Goal: Transaction & Acquisition: Purchase product/service

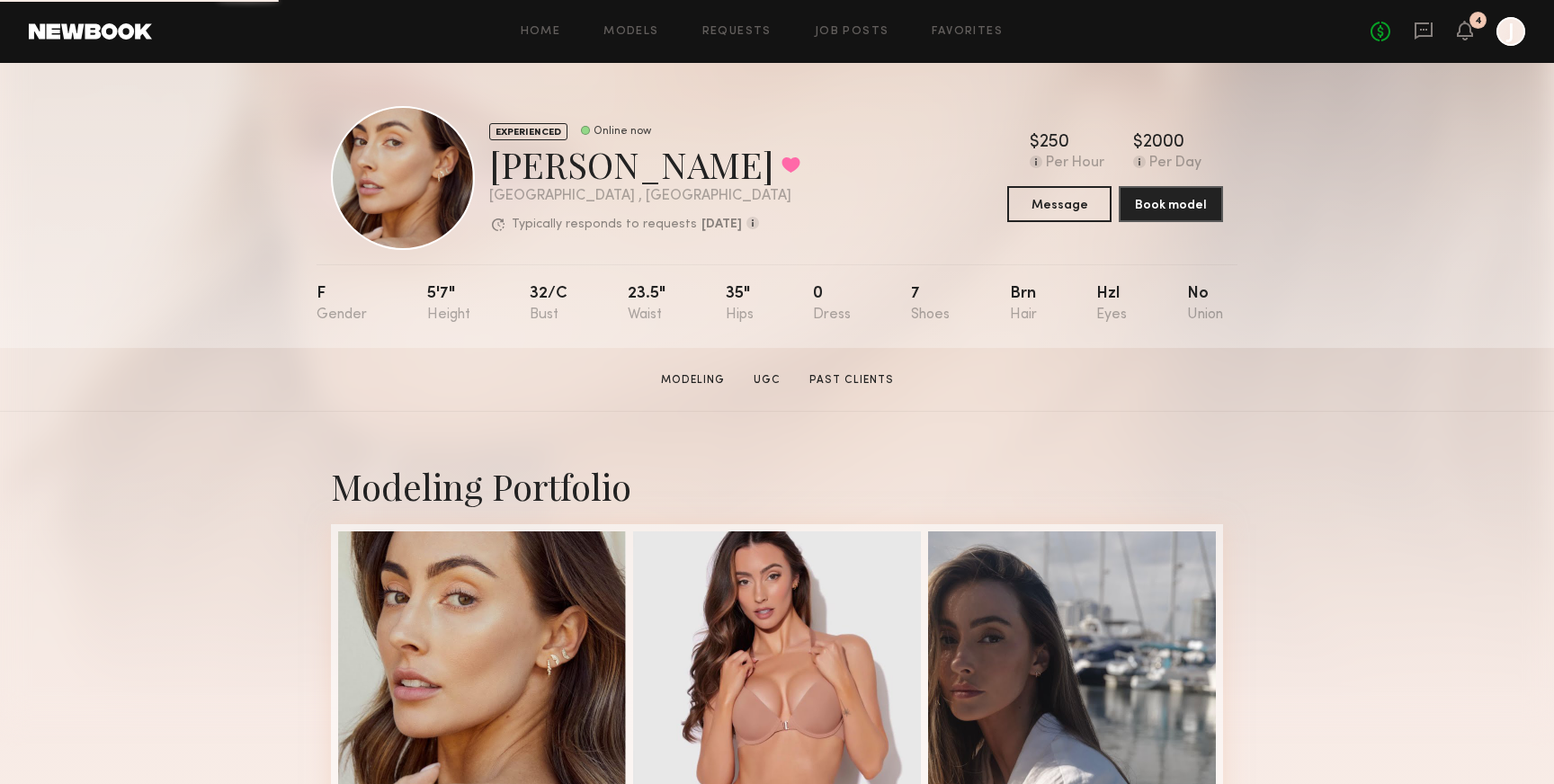
click at [1474, 32] on div "No fees up to $5,000 4 J" at bounding box center [1447, 32] width 155 height 29
click at [1464, 33] on icon at bounding box center [1465, 29] width 14 height 13
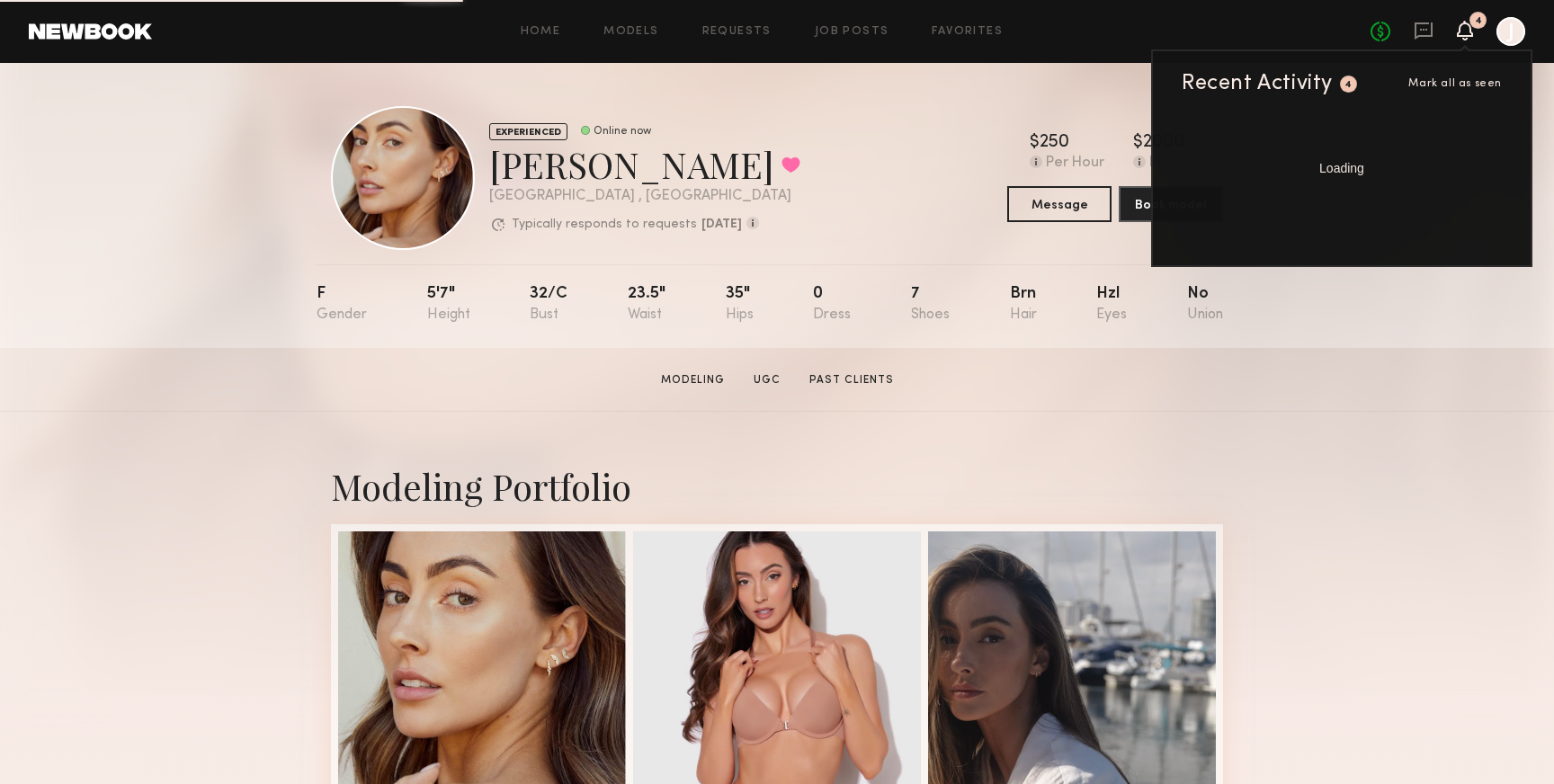
click at [1434, 85] on span "Mark all as seen" at bounding box center [1454, 83] width 93 height 11
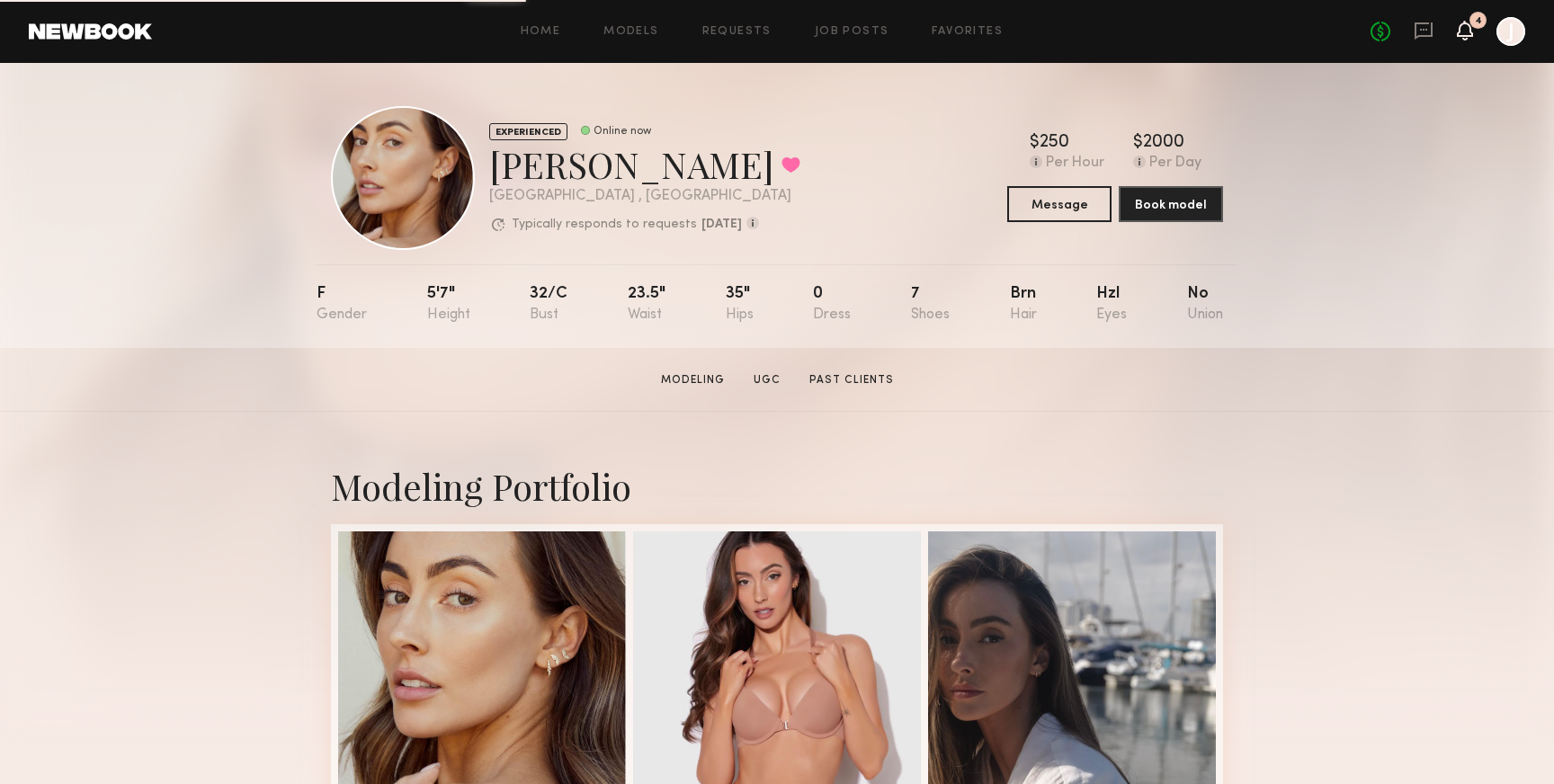
click at [1458, 26] on icon at bounding box center [1465, 30] width 16 height 20
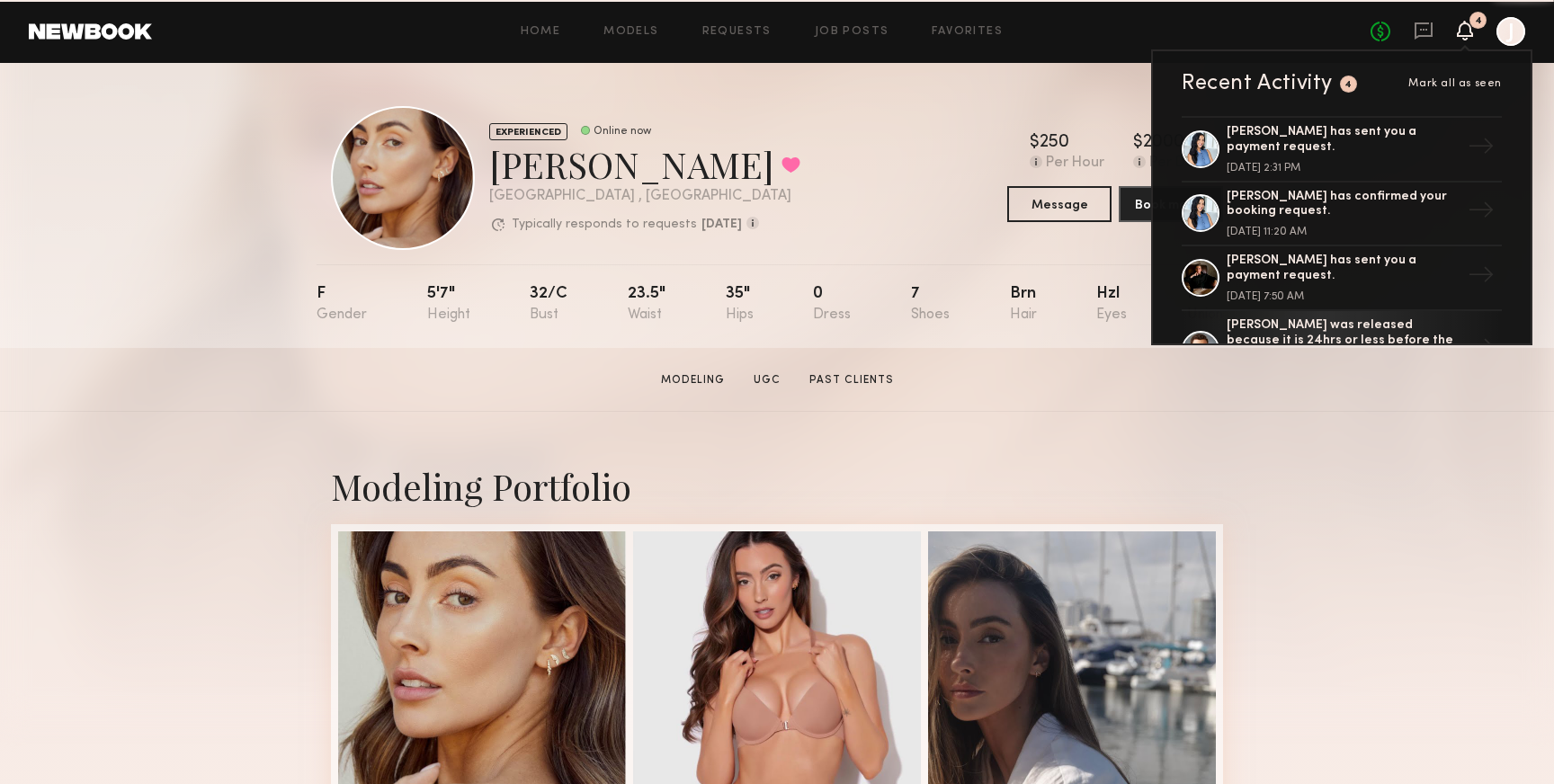
click at [1453, 86] on span "Mark all as seen" at bounding box center [1454, 83] width 93 height 11
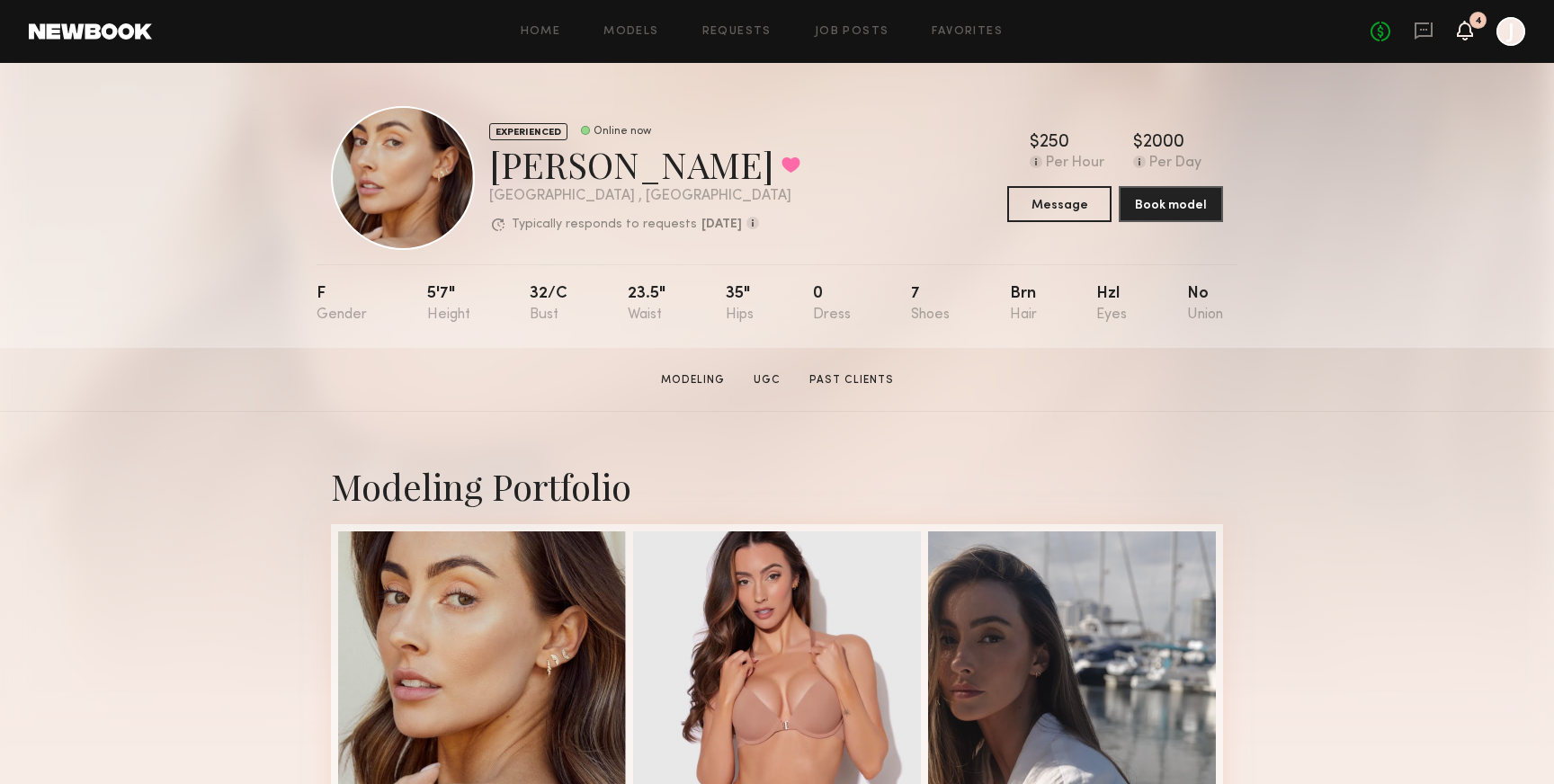
click at [1460, 38] on icon at bounding box center [1465, 30] width 16 height 20
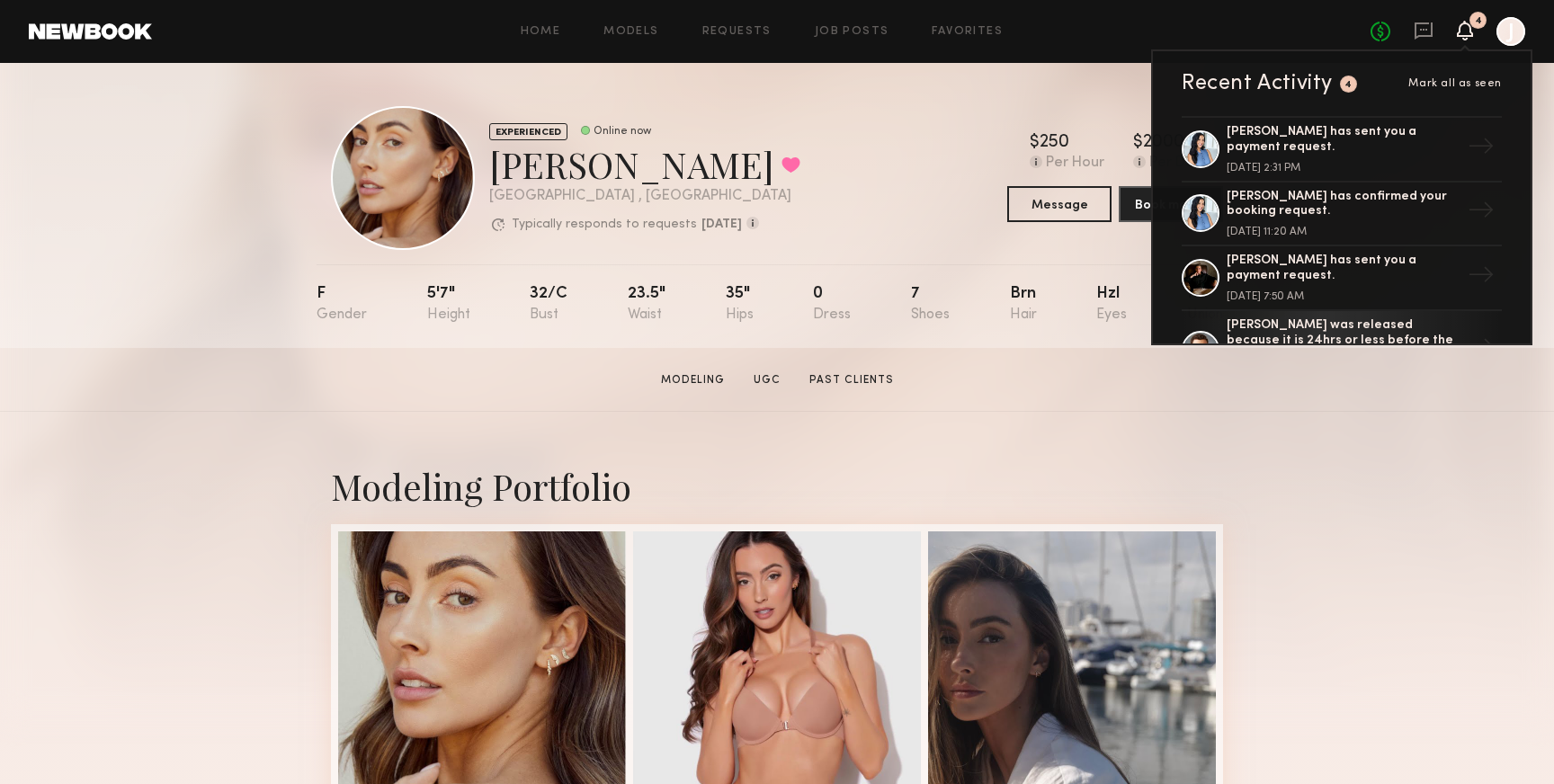
click at [1441, 78] on span "Mark all as seen" at bounding box center [1454, 83] width 93 height 11
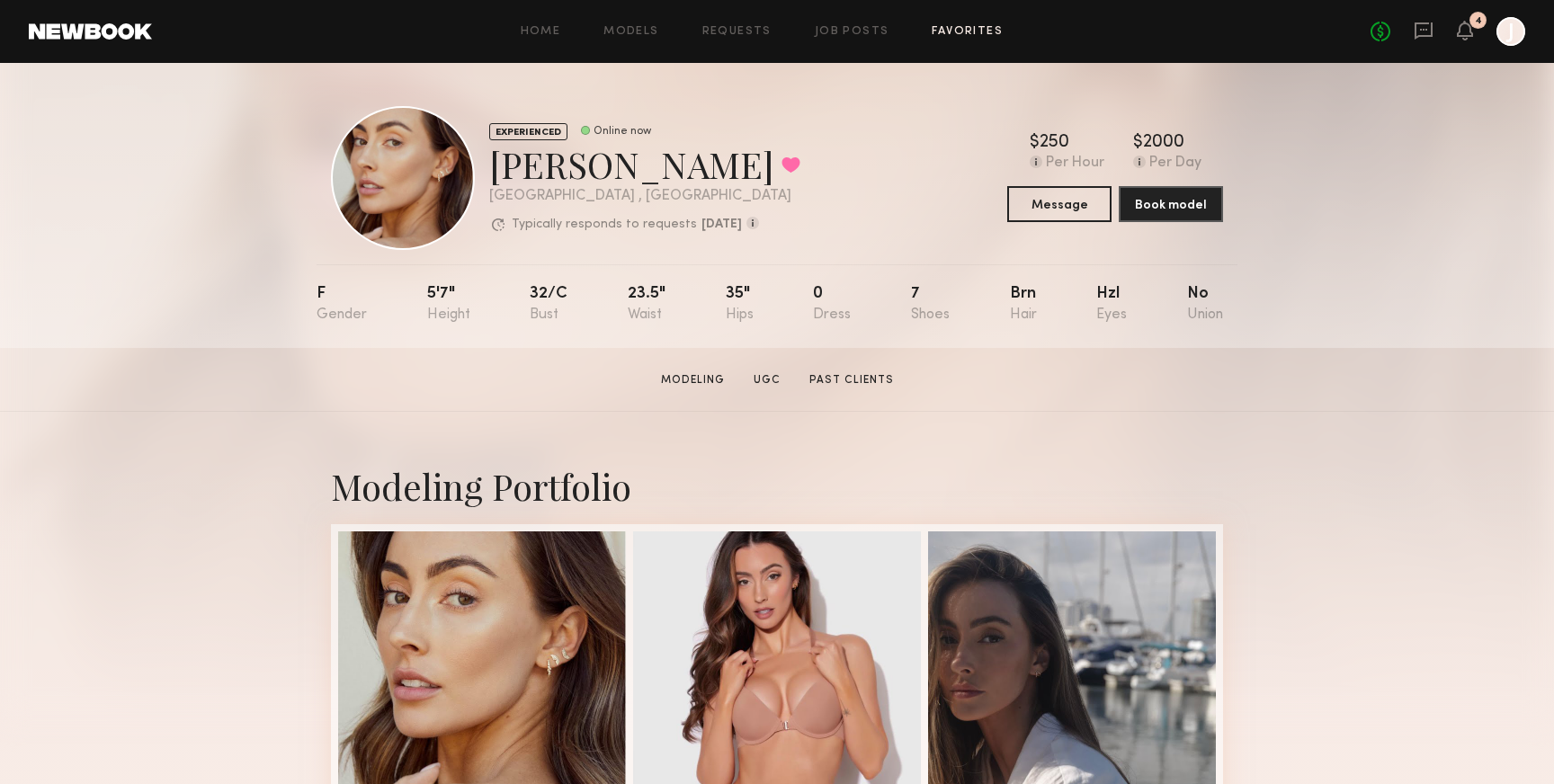
click at [948, 36] on link "Favorites" at bounding box center [967, 32] width 71 height 12
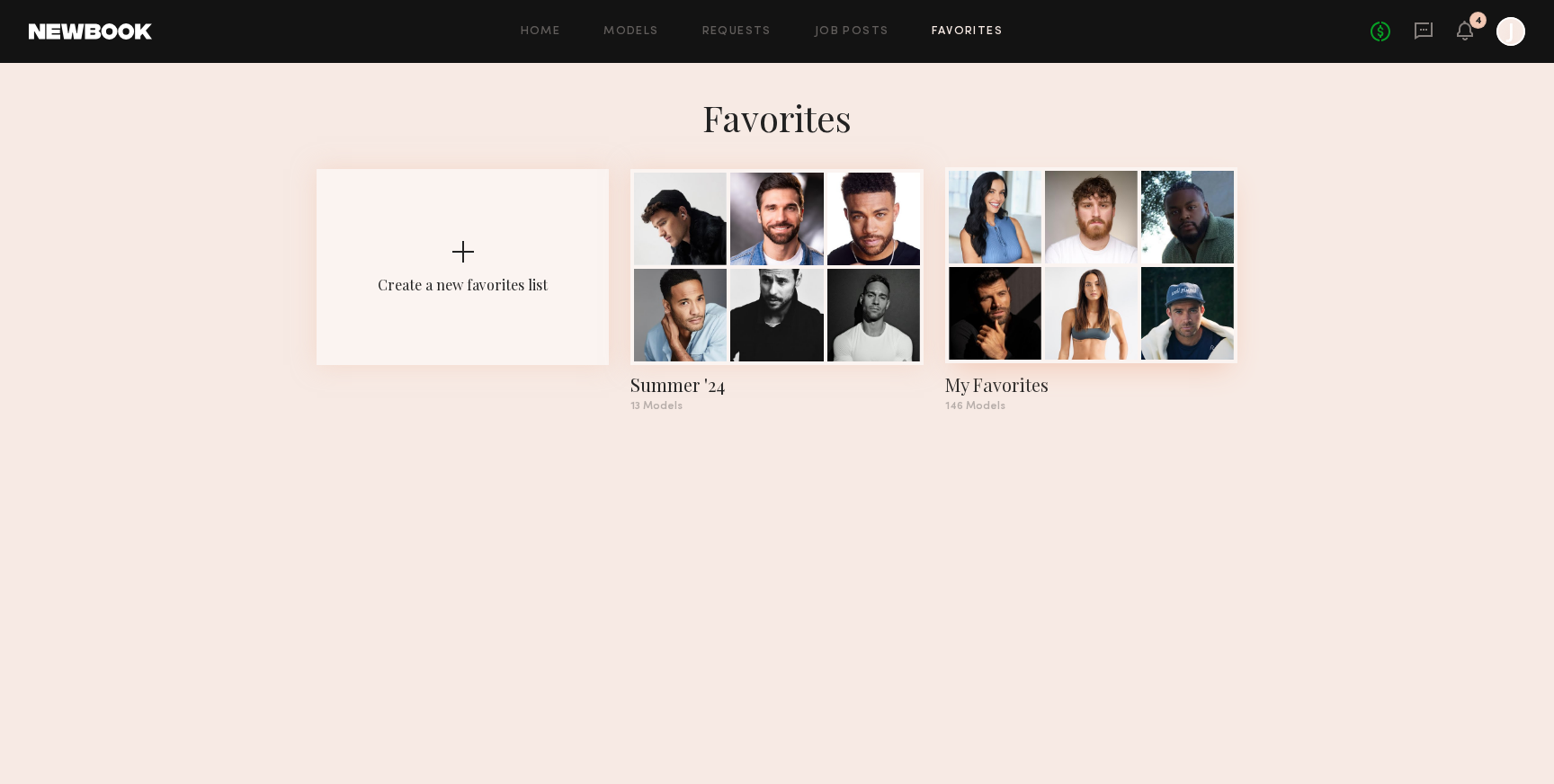
click at [1028, 230] on div at bounding box center [995, 217] width 92 height 92
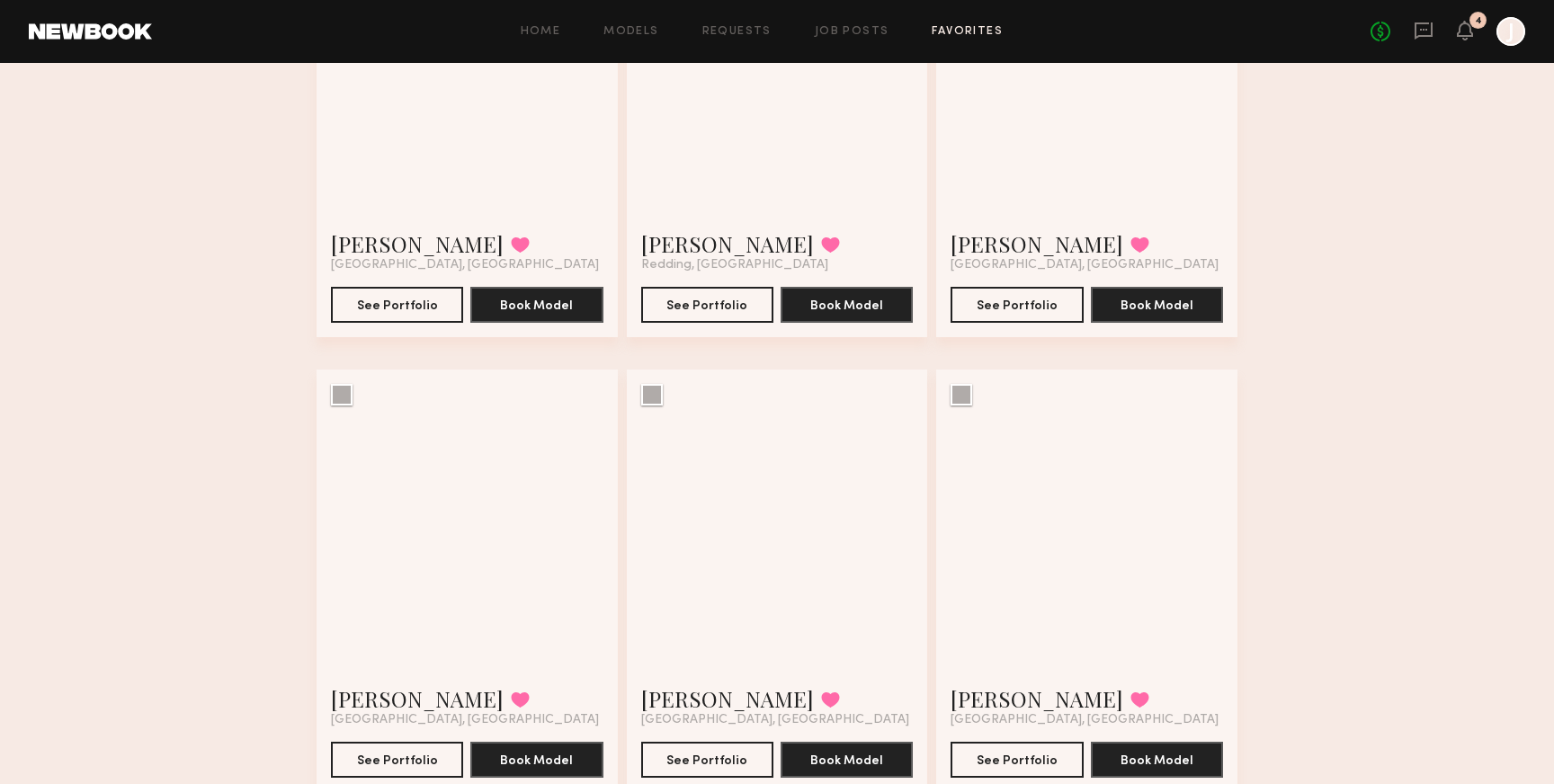
scroll to position [9490, 0]
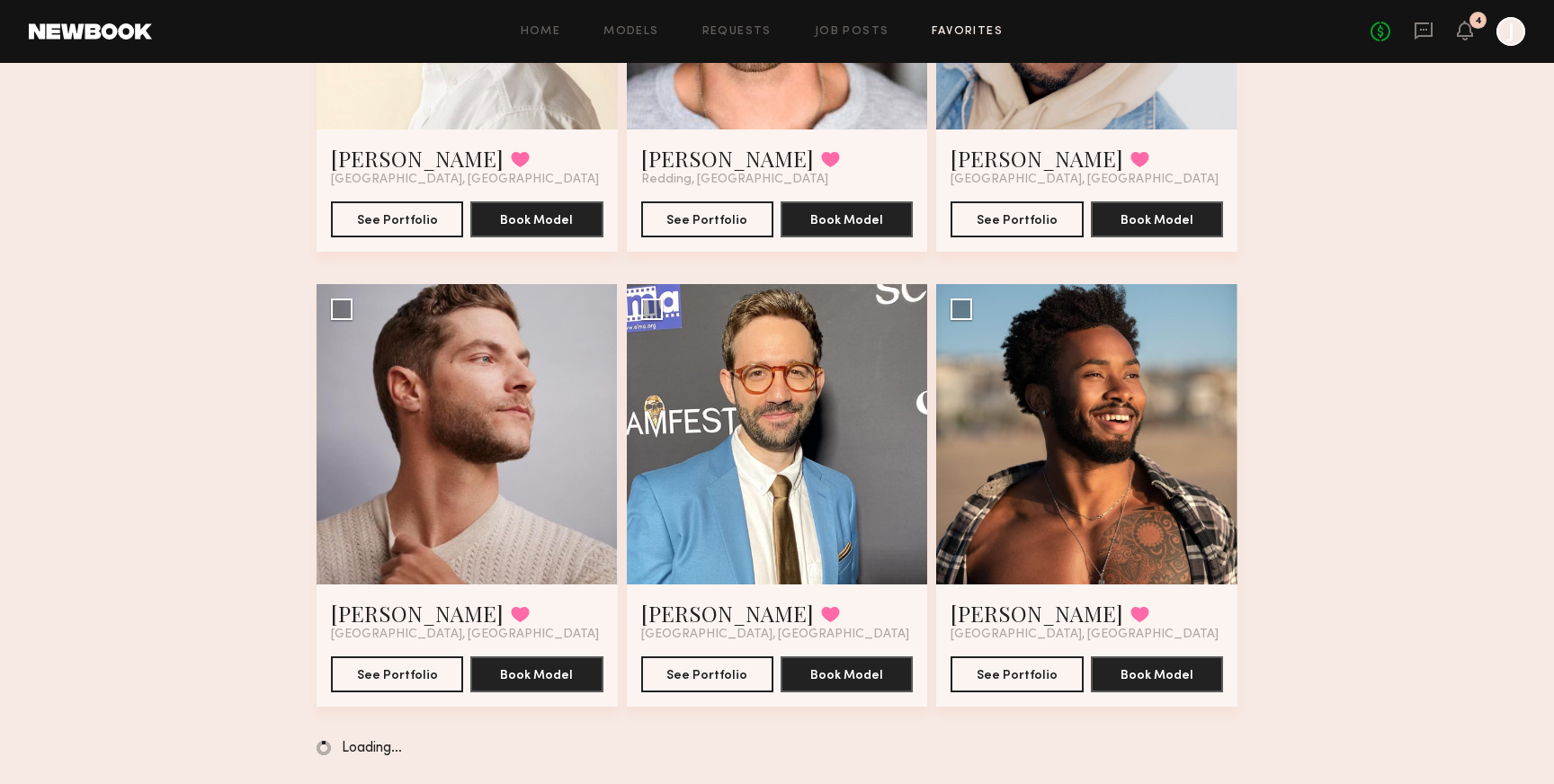
click at [650, 20] on div "Home Models Requests Job Posts Favorites Sign Out No fees up to $5,000 4 J" at bounding box center [838, 32] width 1373 height 29
click at [648, 27] on link "Models" at bounding box center [630, 32] width 55 height 12
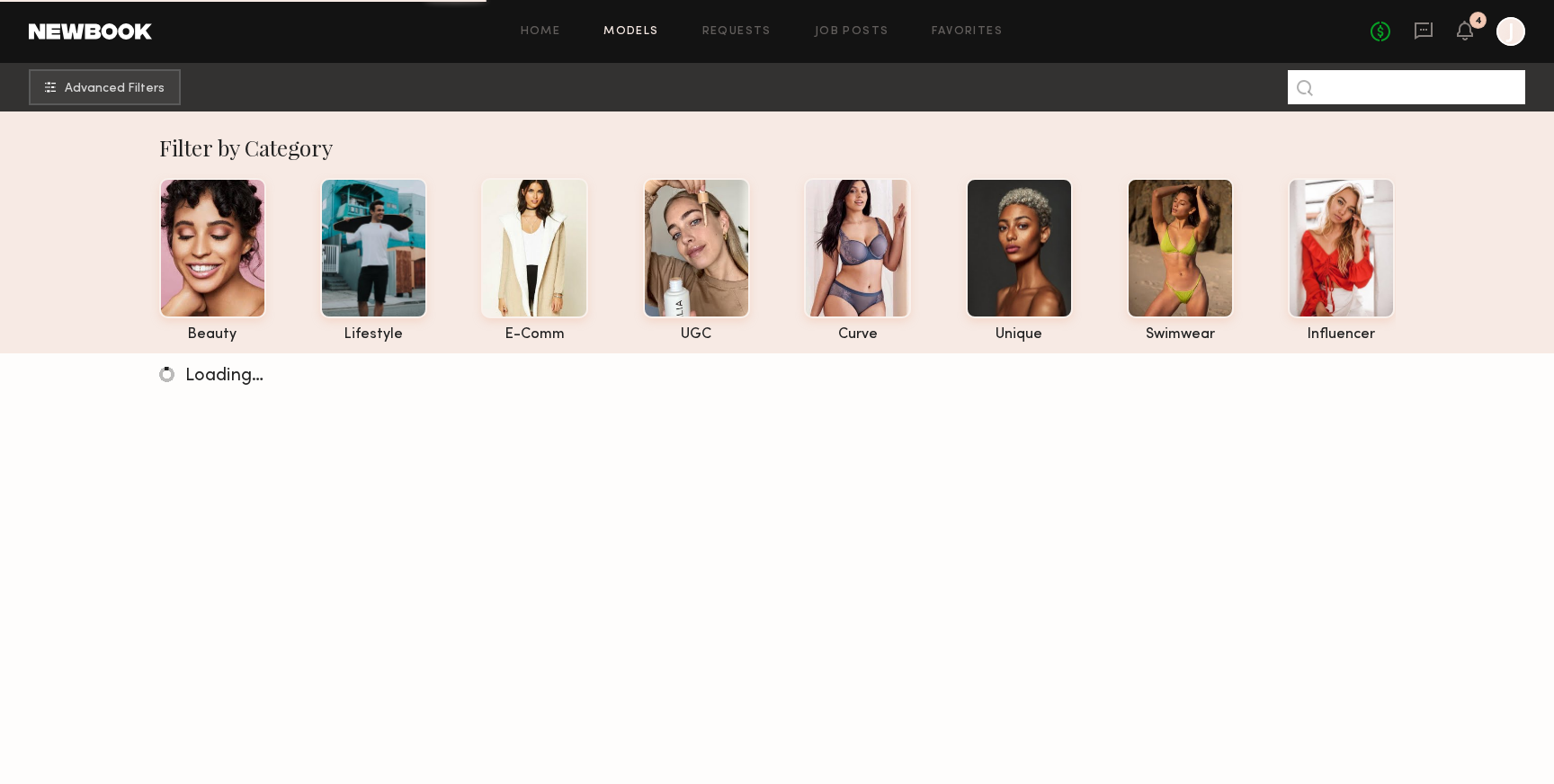
click at [1356, 77] on input at bounding box center [1406, 88] width 238 height 35
type input "****"
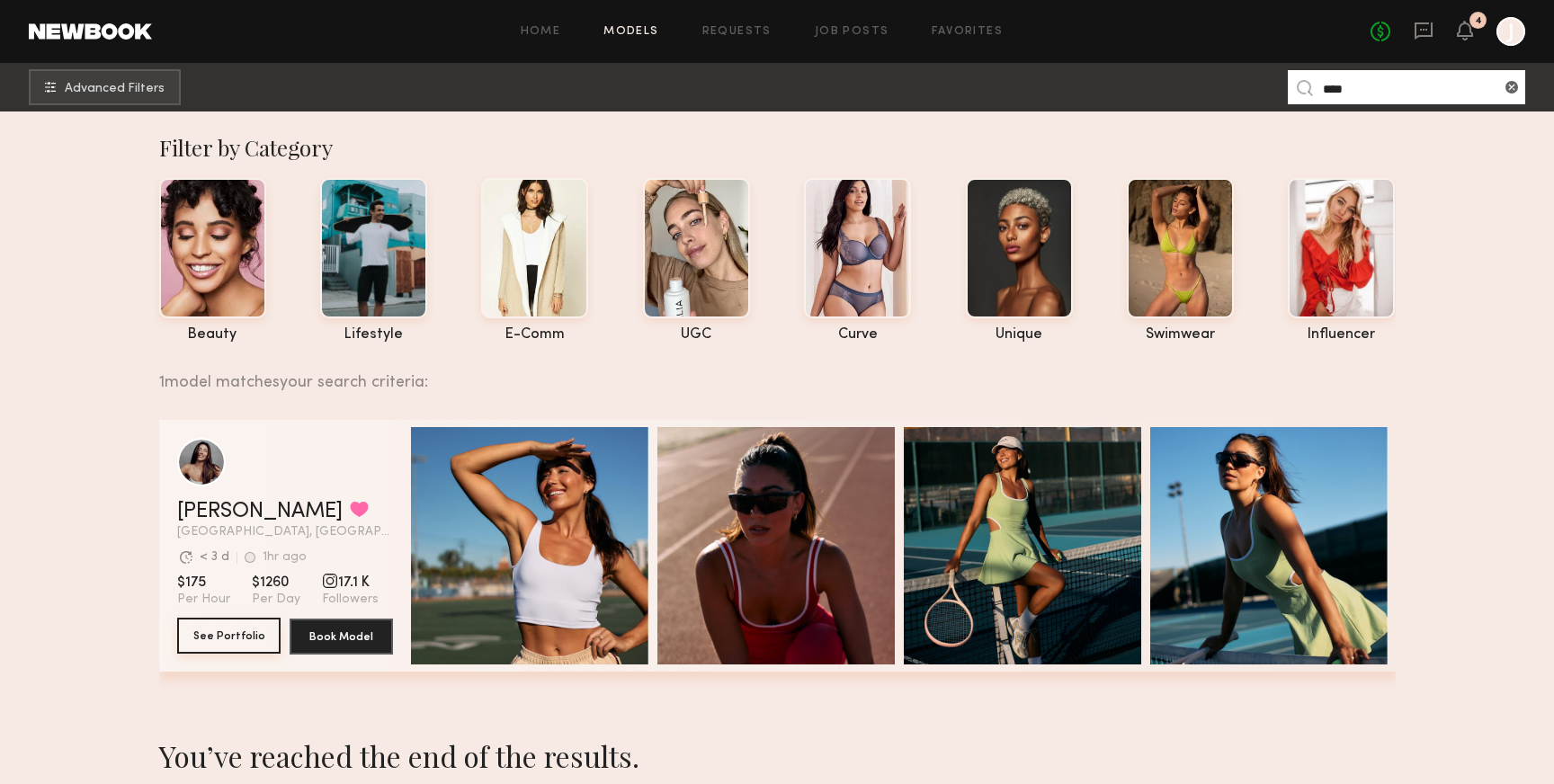
click at [245, 638] on button "See Portfolio" at bounding box center [228, 635] width 103 height 36
click at [238, 645] on button "See Portfolio" at bounding box center [228, 635] width 103 height 36
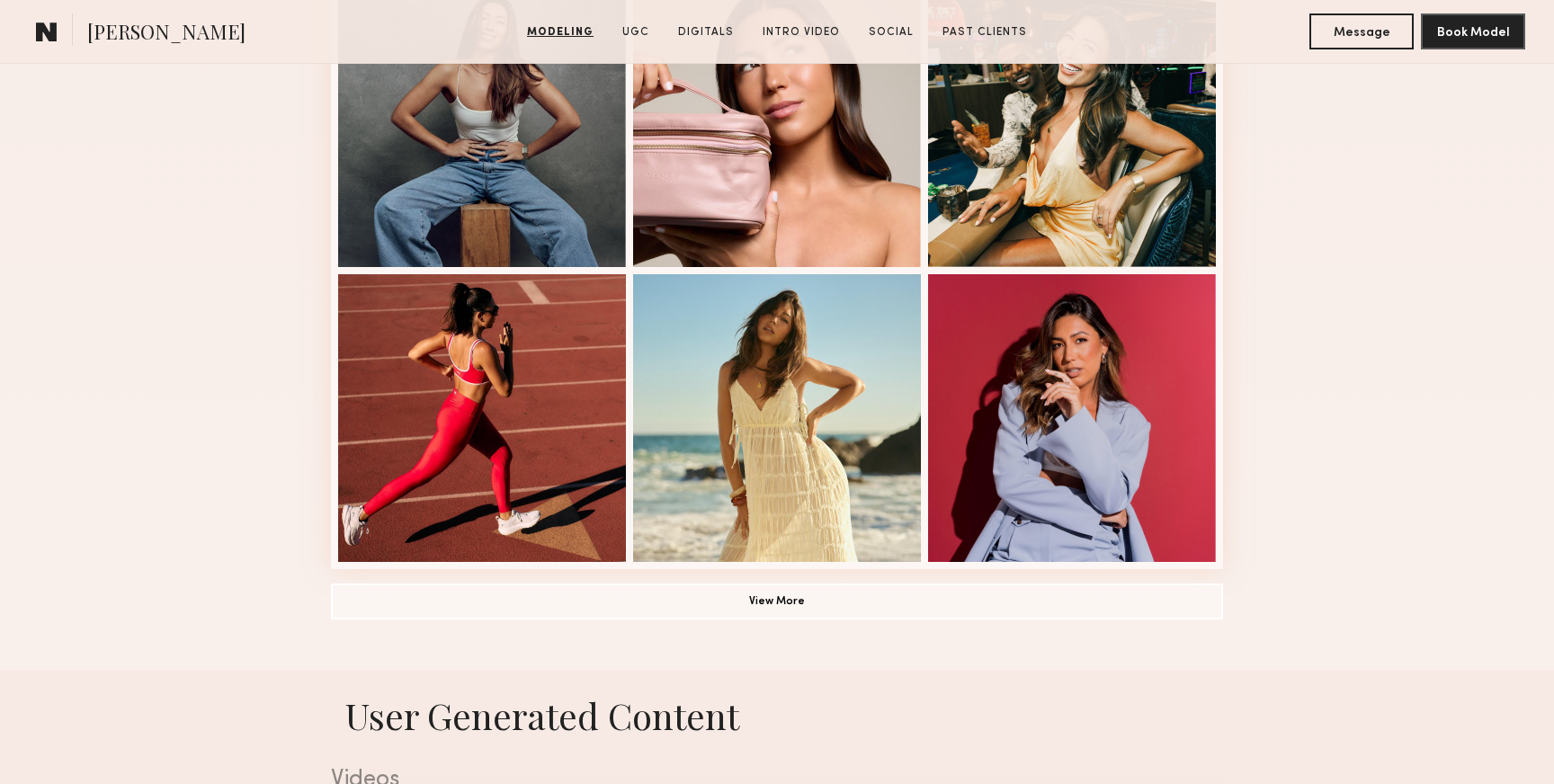
scroll to position [1150, 0]
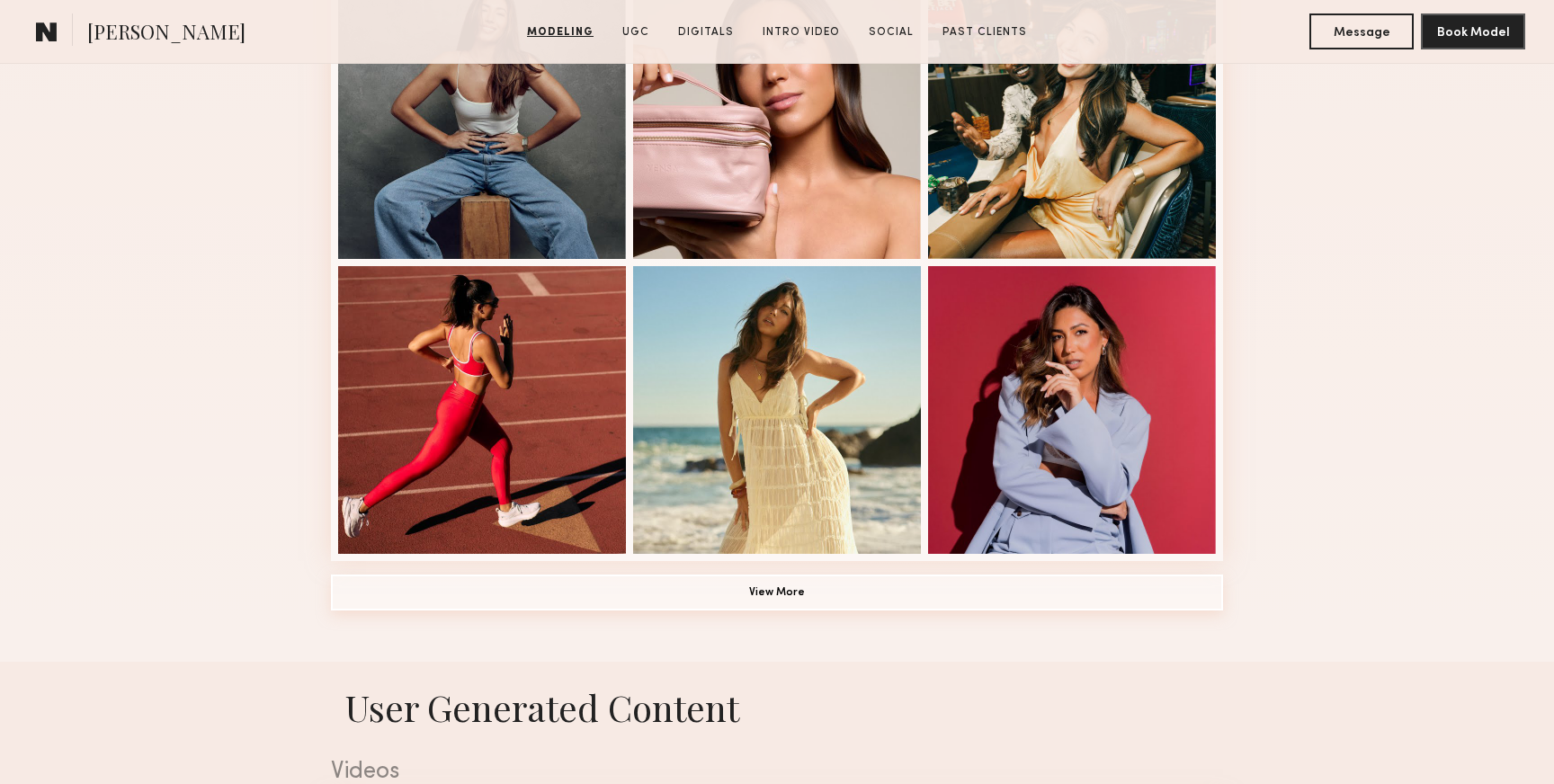
click at [589, 593] on button "View More" at bounding box center [777, 592] width 892 height 36
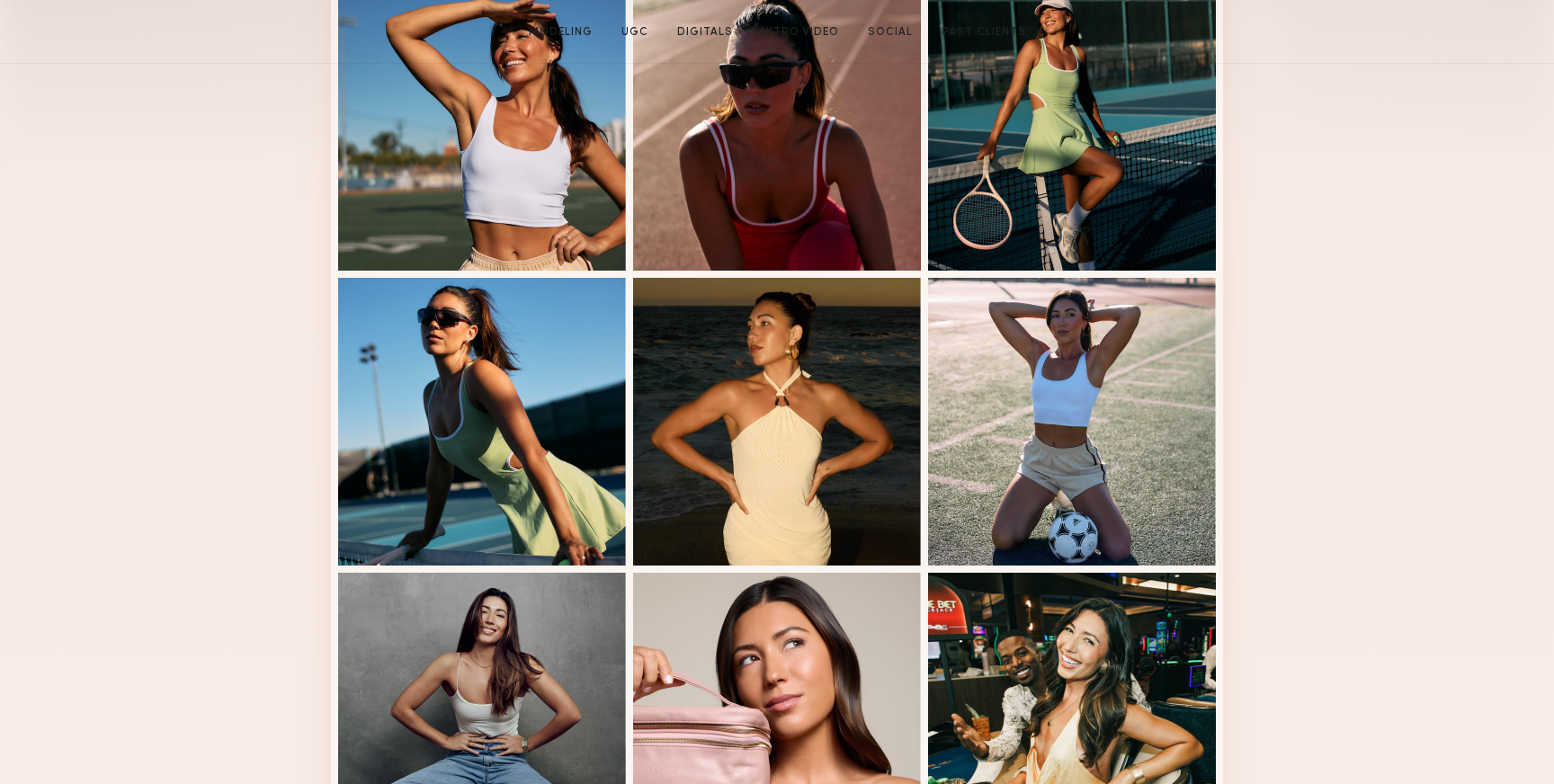
scroll to position [0, 0]
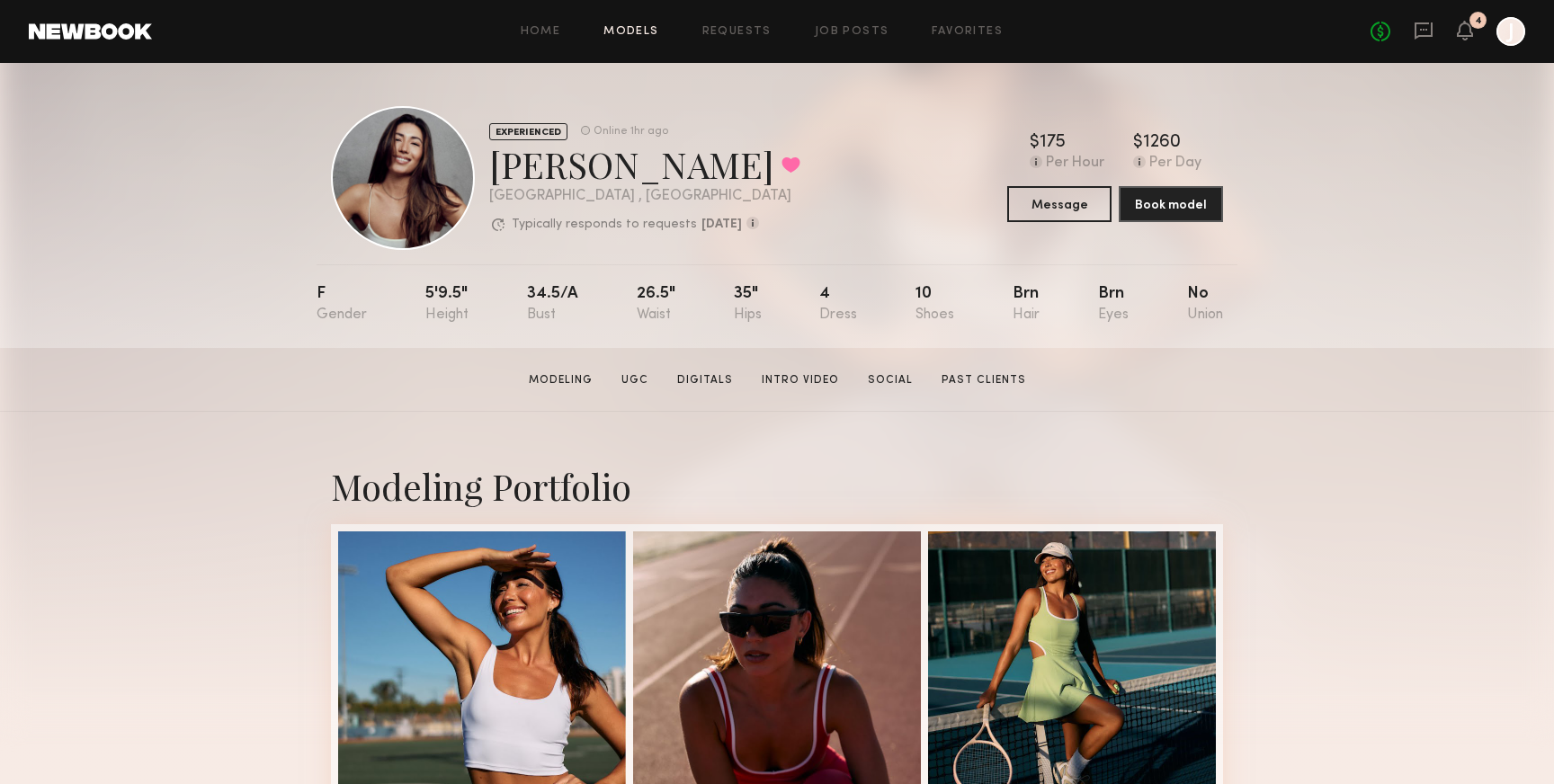
click at [639, 27] on link "Models" at bounding box center [630, 32] width 55 height 12
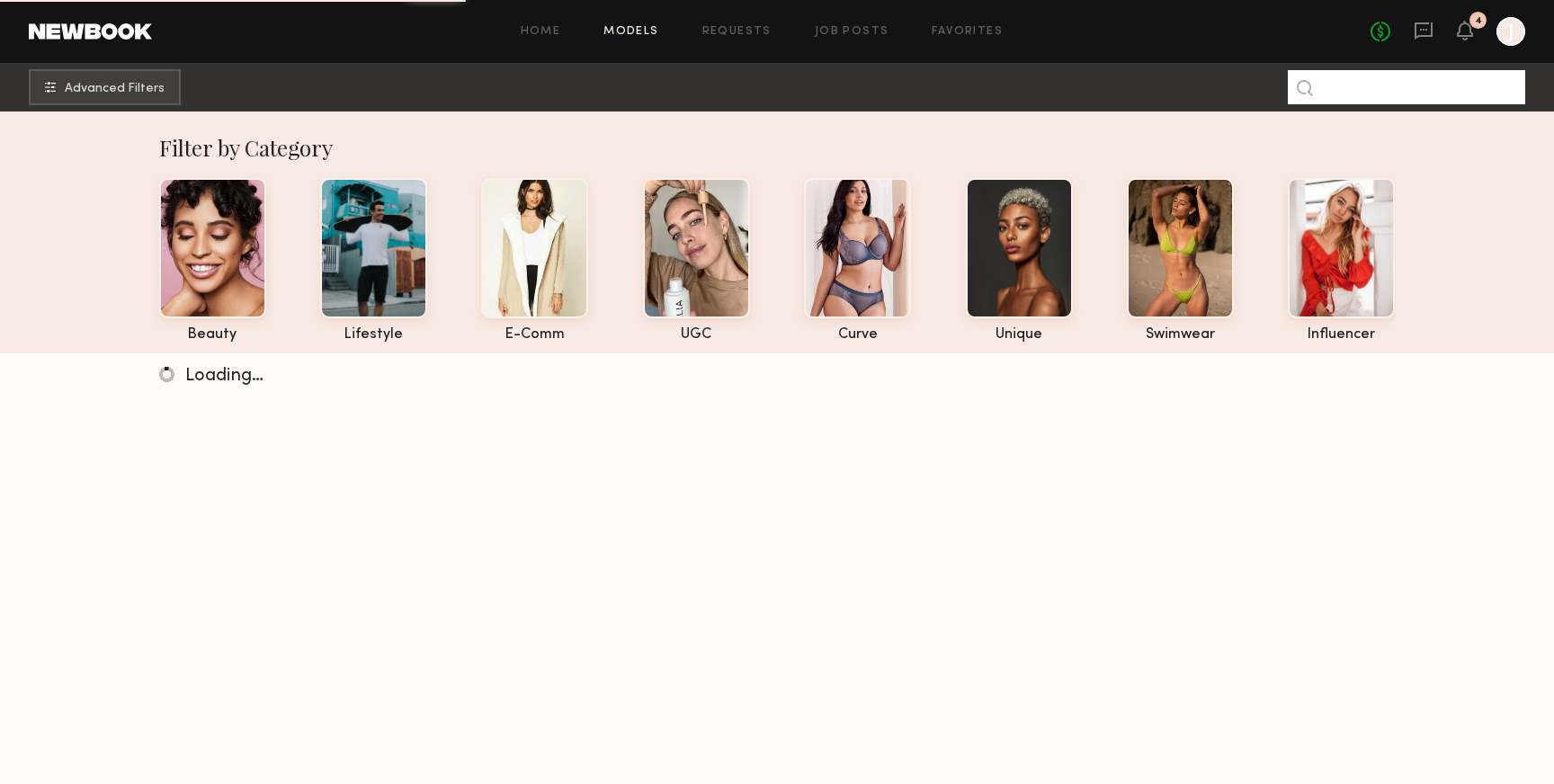
click at [1378, 94] on input at bounding box center [1406, 88] width 238 height 35
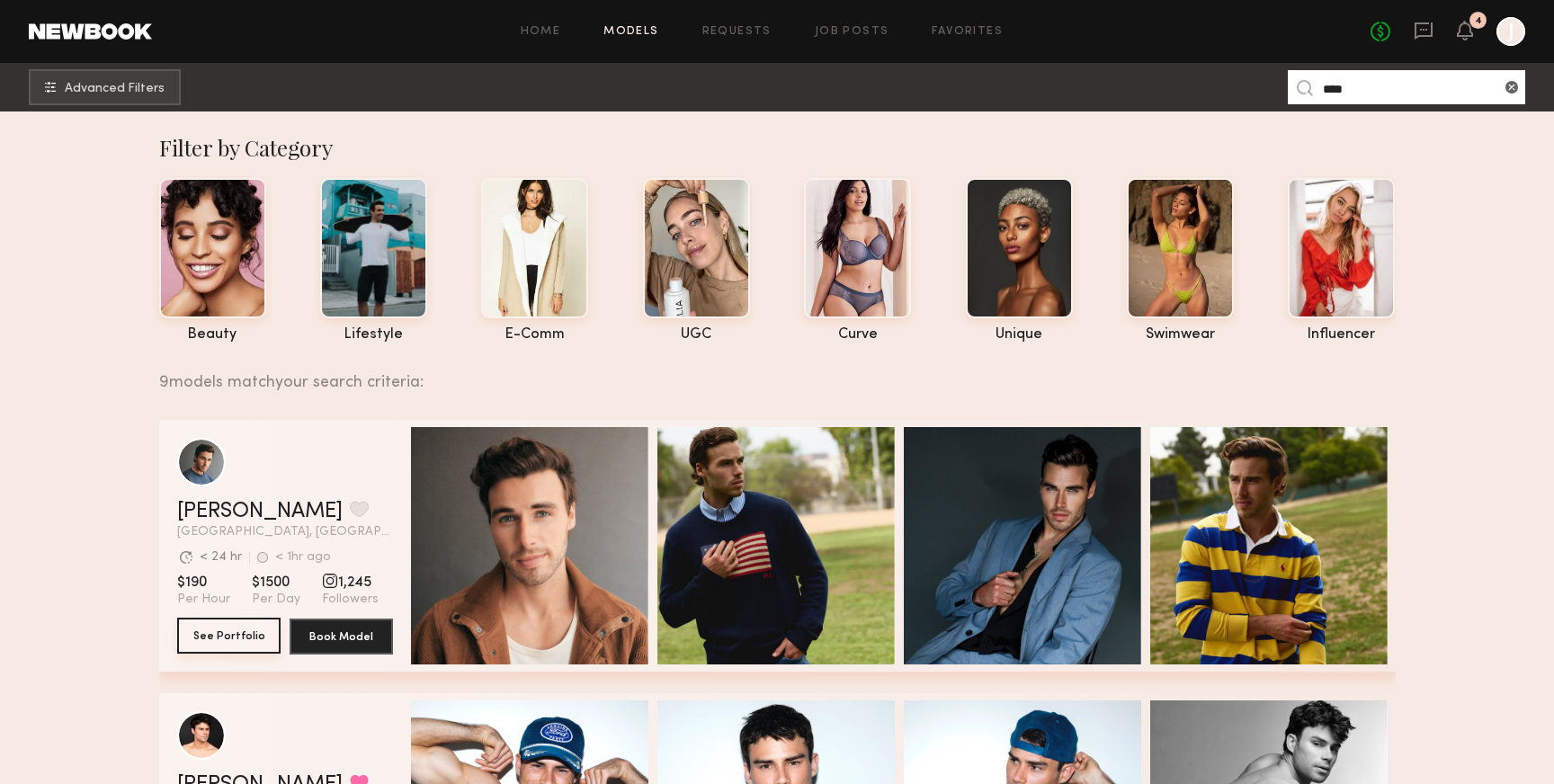
click at [253, 632] on button "See Portfolio" at bounding box center [228, 635] width 103 height 36
click at [1403, 88] on input "****" at bounding box center [1406, 88] width 238 height 35
type input "**********"
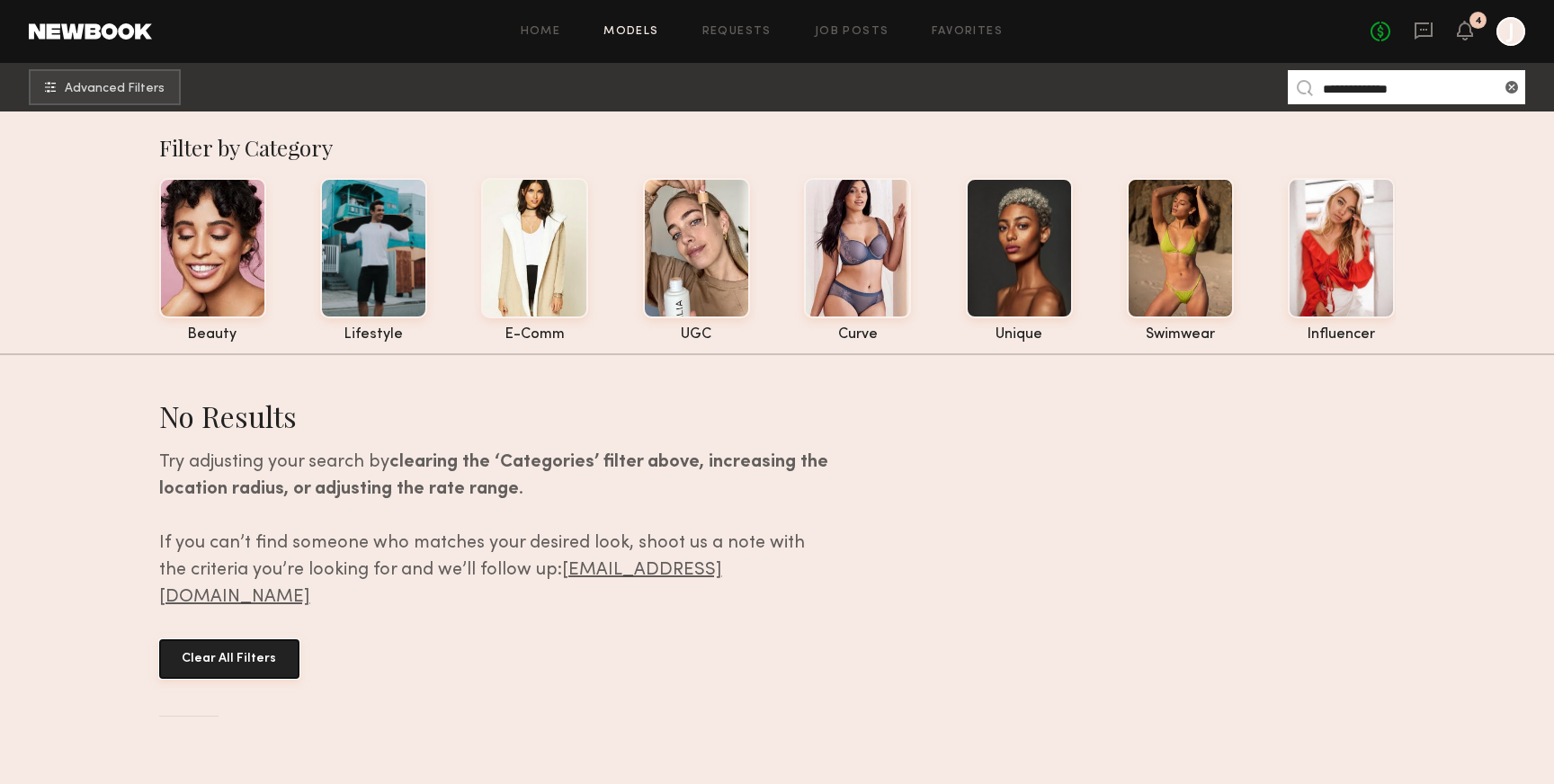
click at [270, 639] on button "Clear All Filters" at bounding box center [229, 658] width 140 height 39
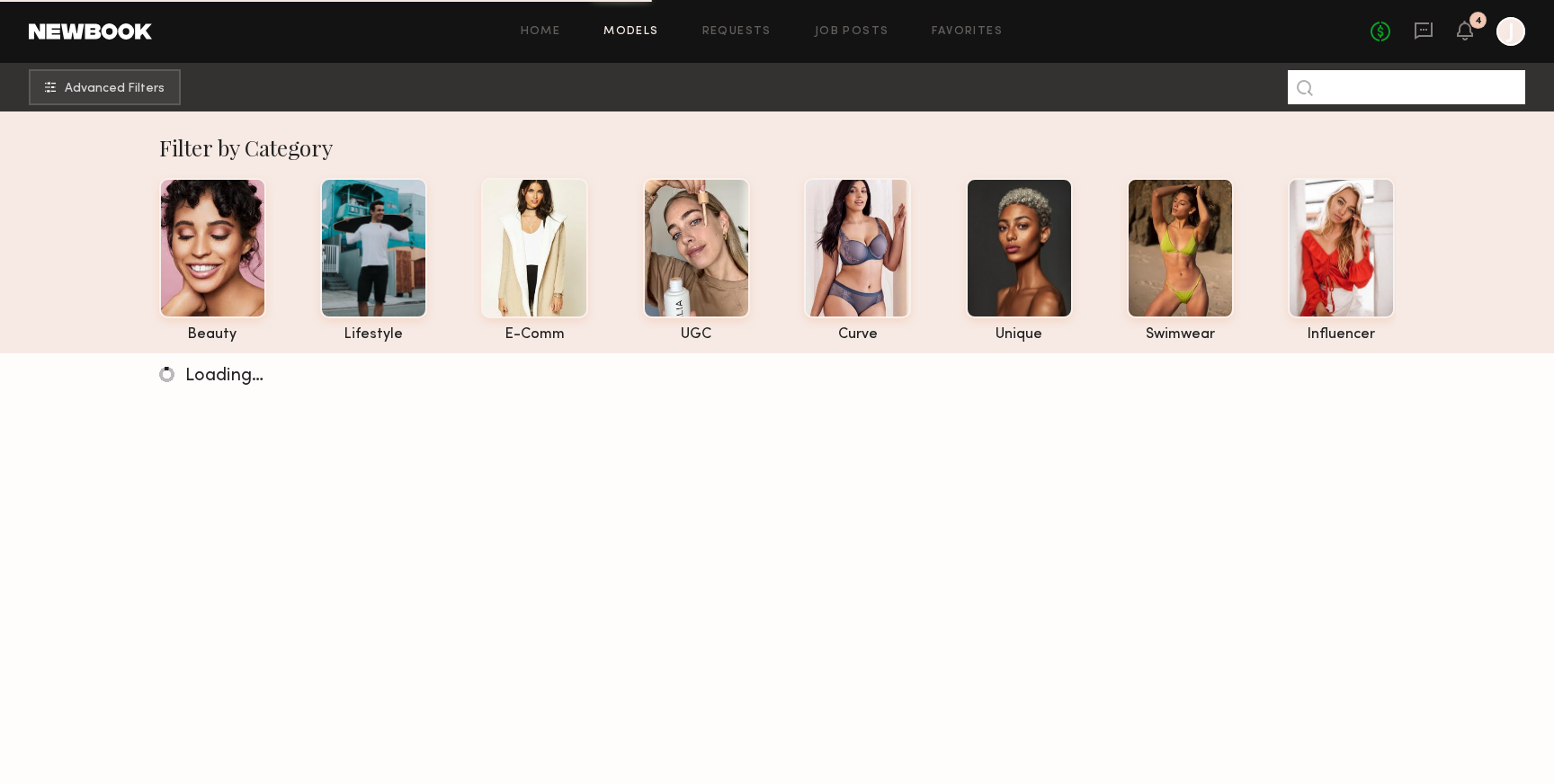
click at [1403, 84] on input at bounding box center [1406, 88] width 238 height 35
type input "****"
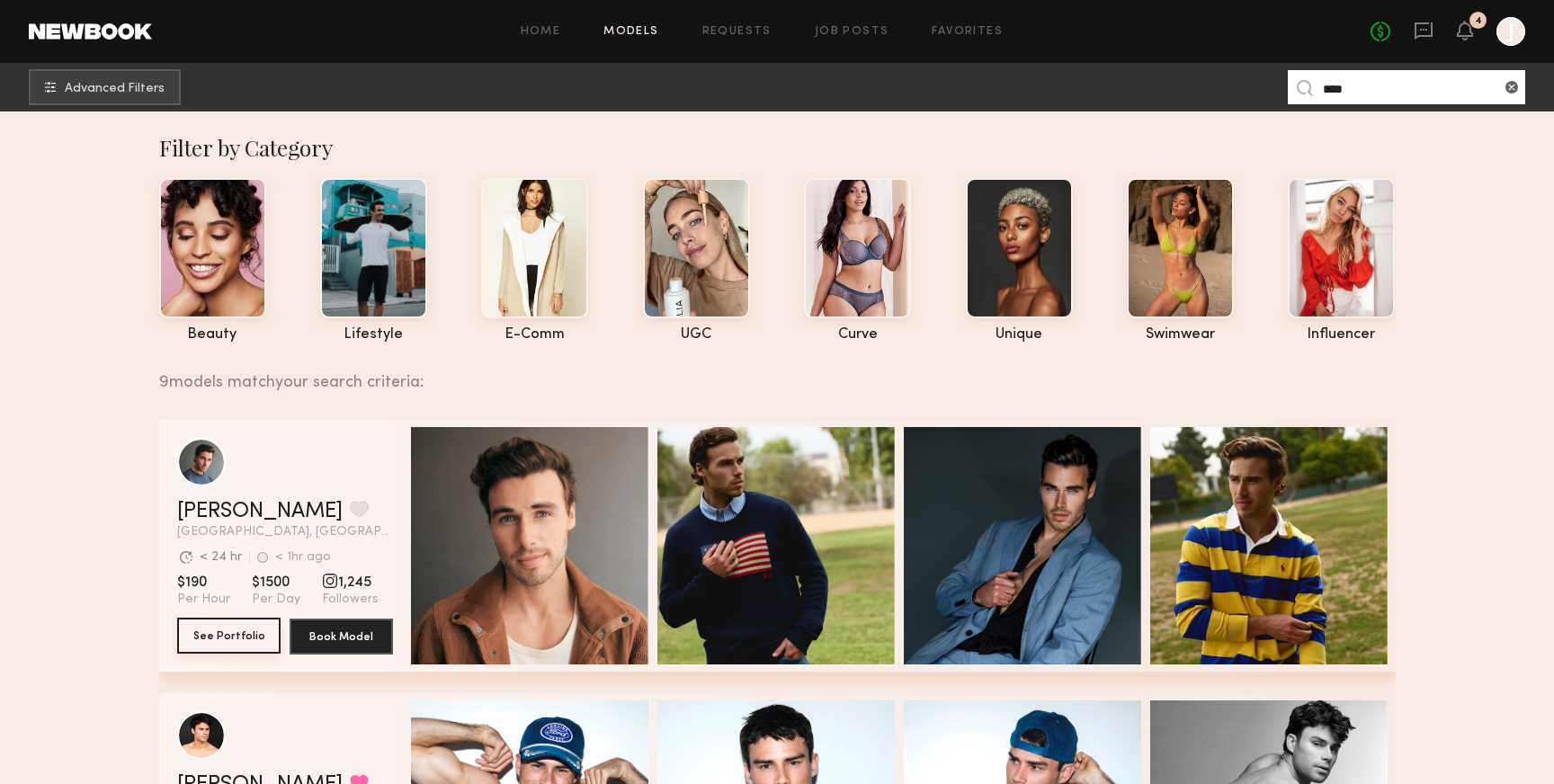
click at [221, 621] on button "See Portfolio" at bounding box center [228, 635] width 103 height 36
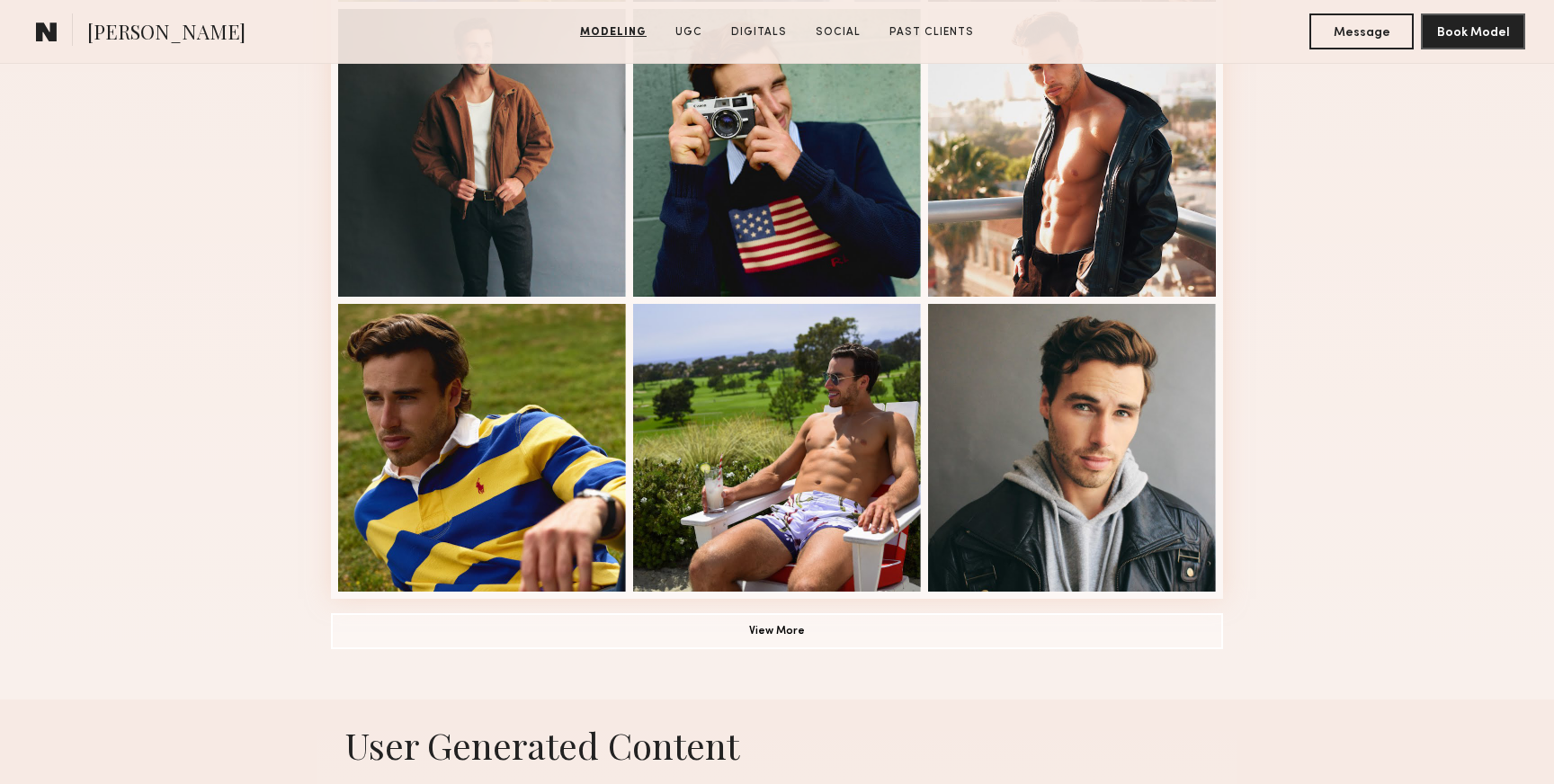
scroll to position [1114, 0]
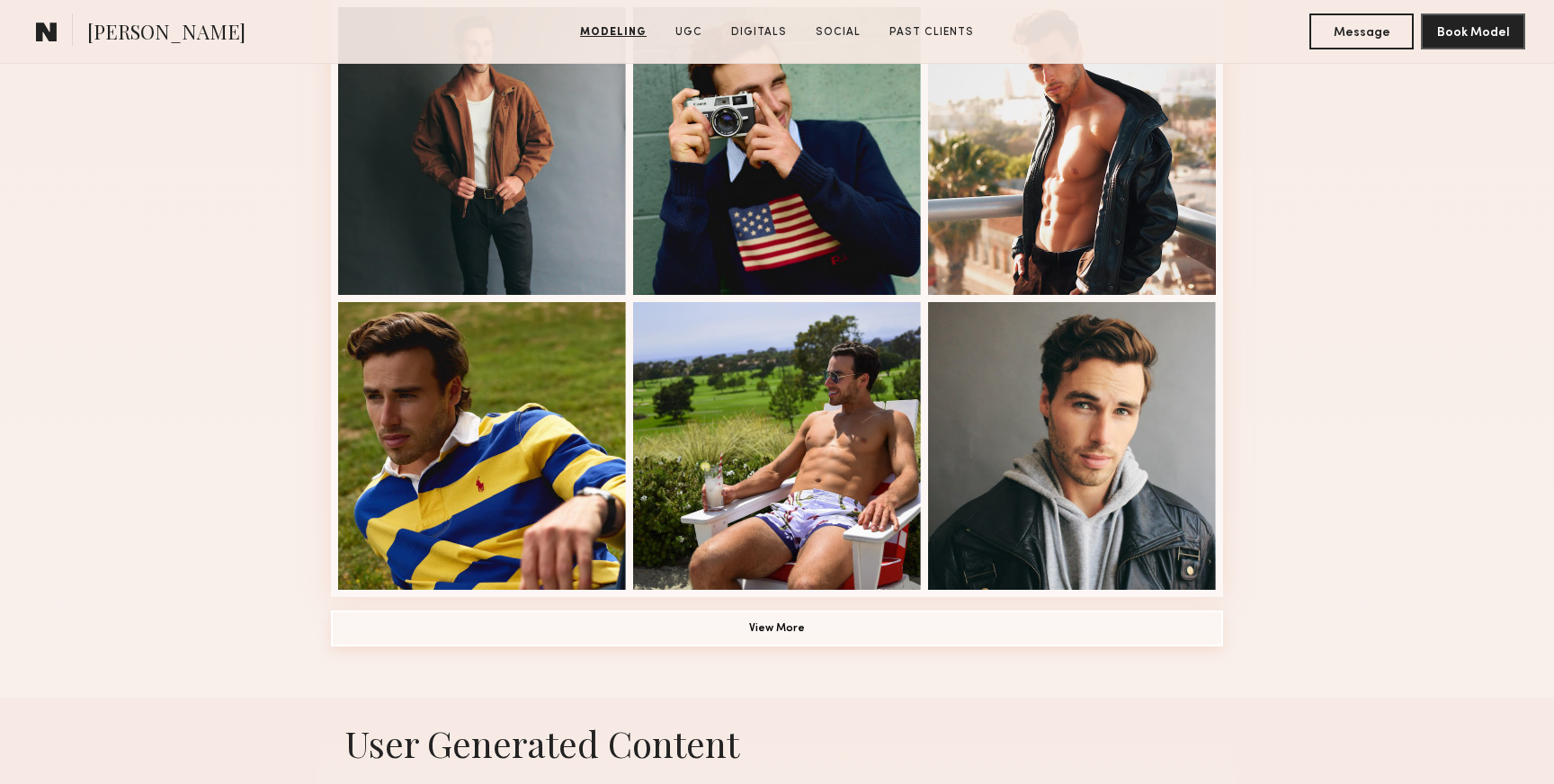
click at [539, 621] on button "View More" at bounding box center [777, 628] width 892 height 36
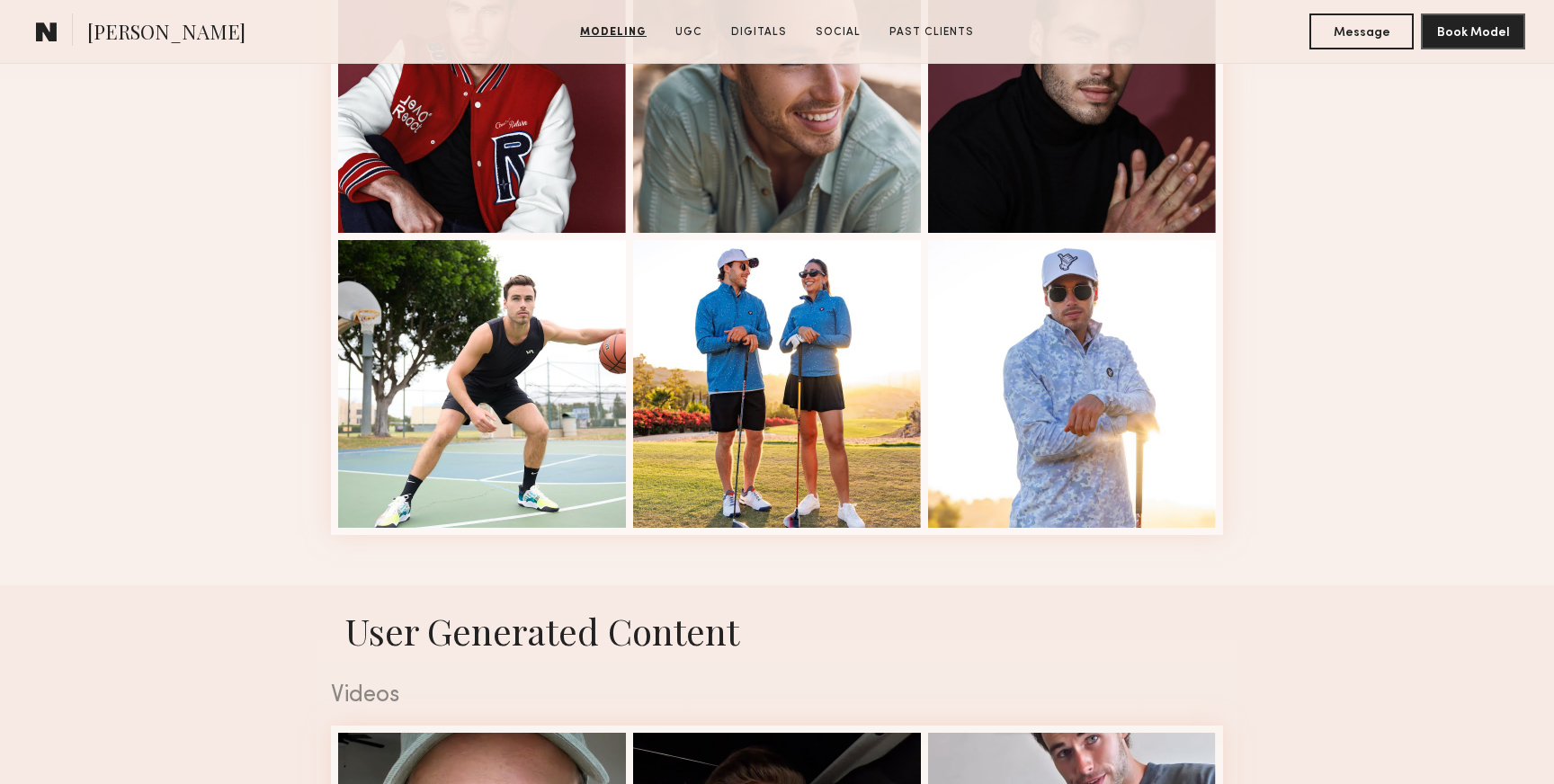
scroll to position [2368, 0]
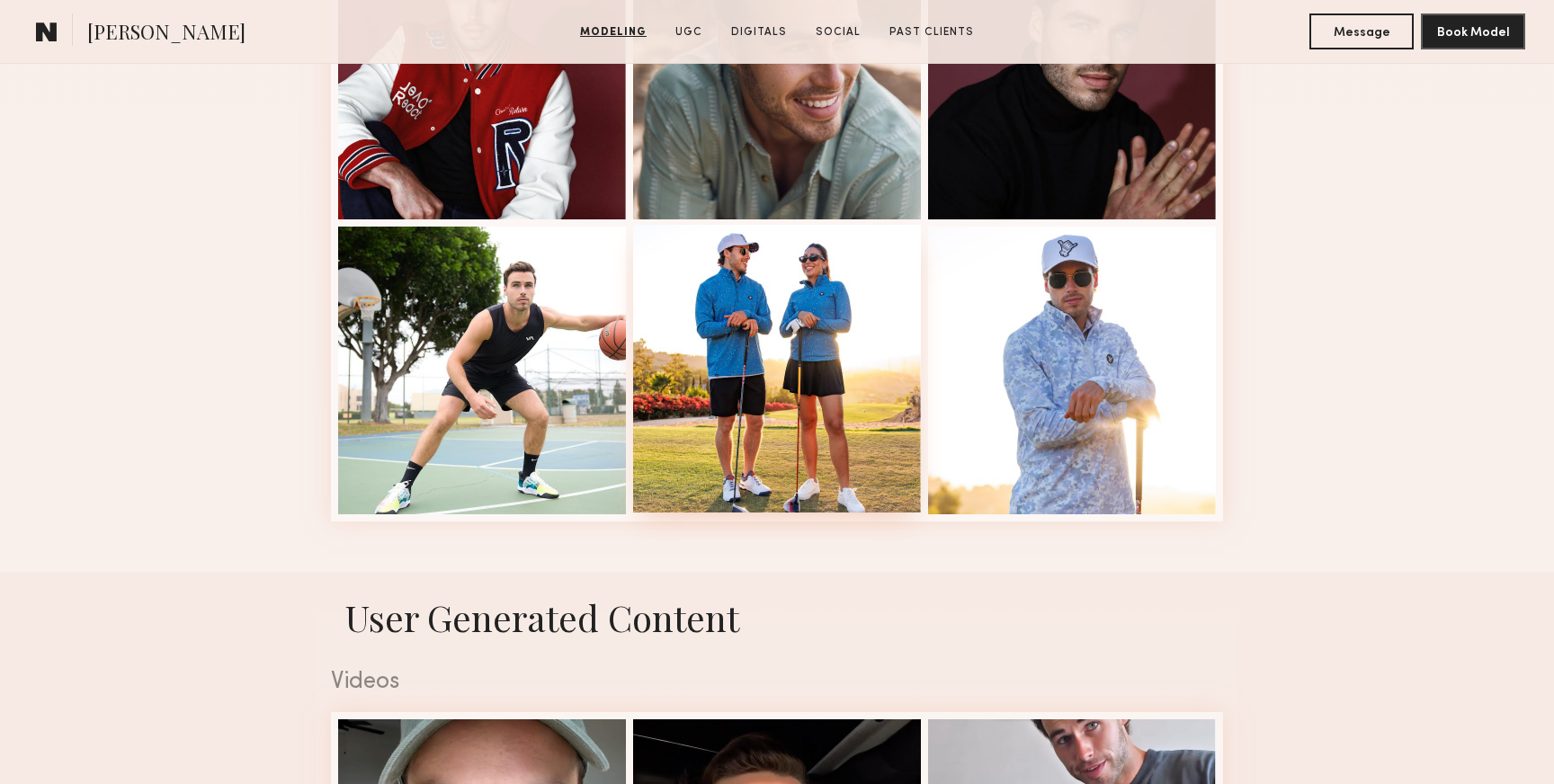
click at [855, 390] on div at bounding box center [777, 368] width 288 height 288
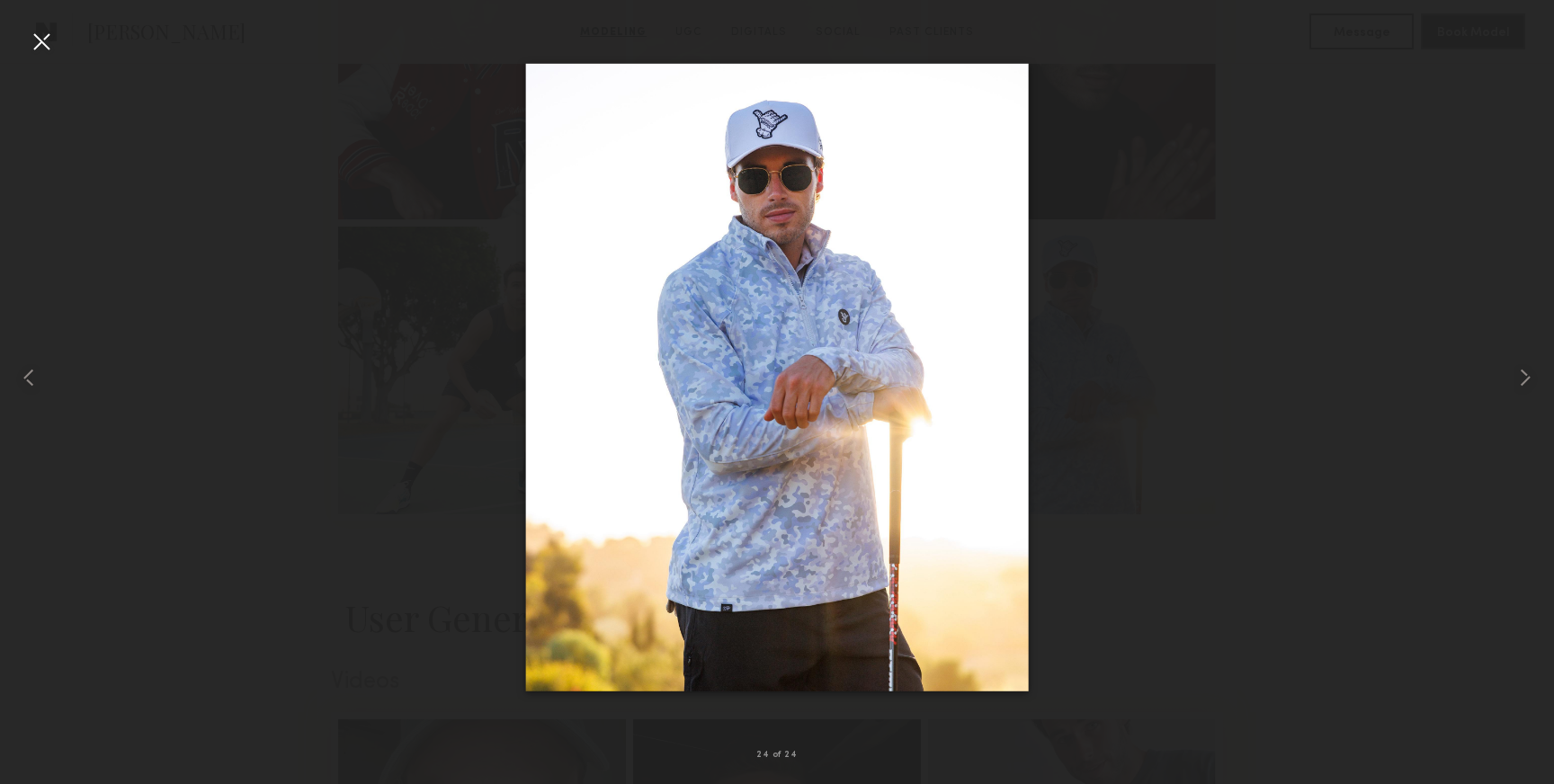
click at [41, 36] on div at bounding box center [41, 41] width 29 height 29
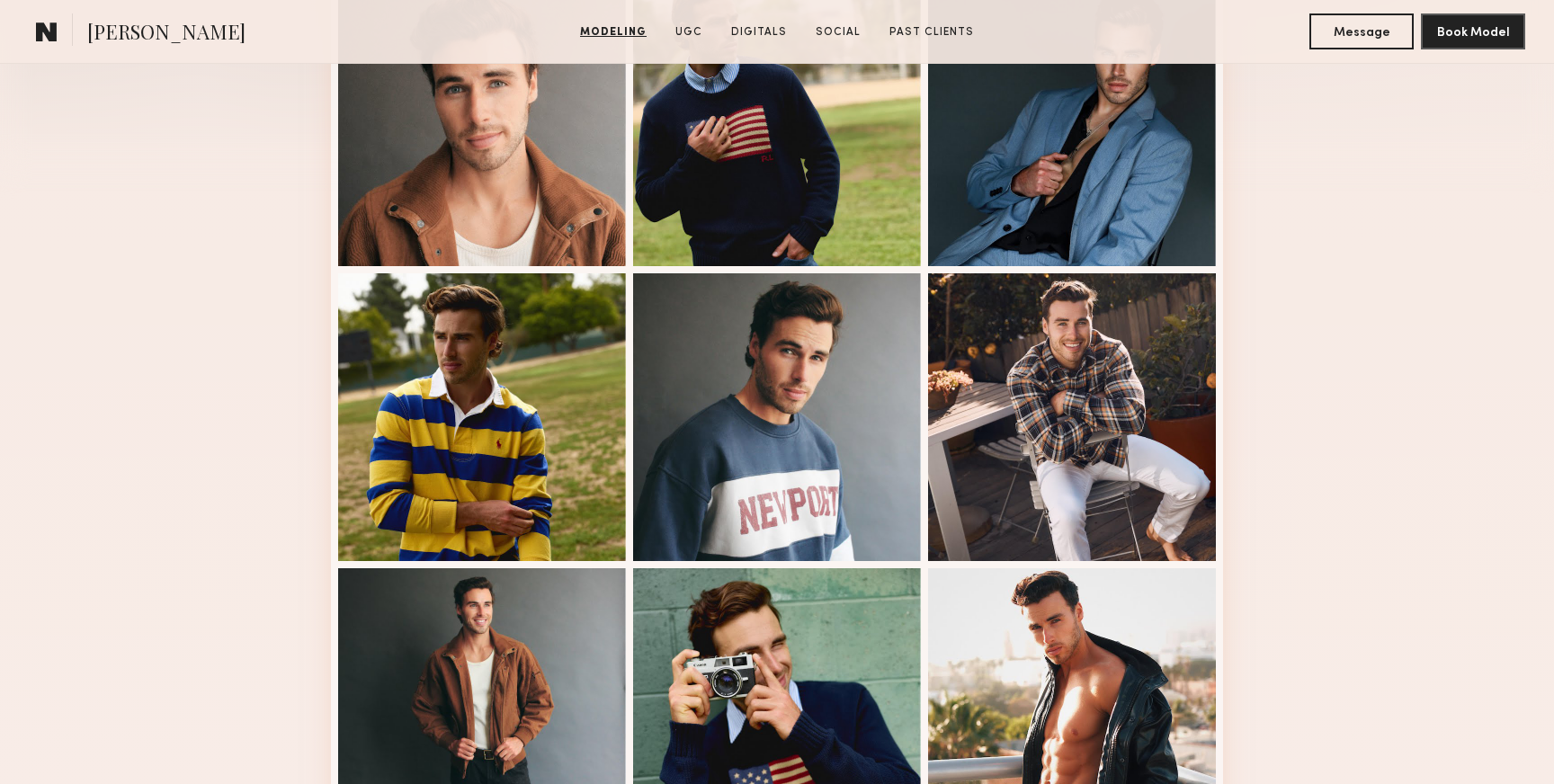
scroll to position [435, 0]
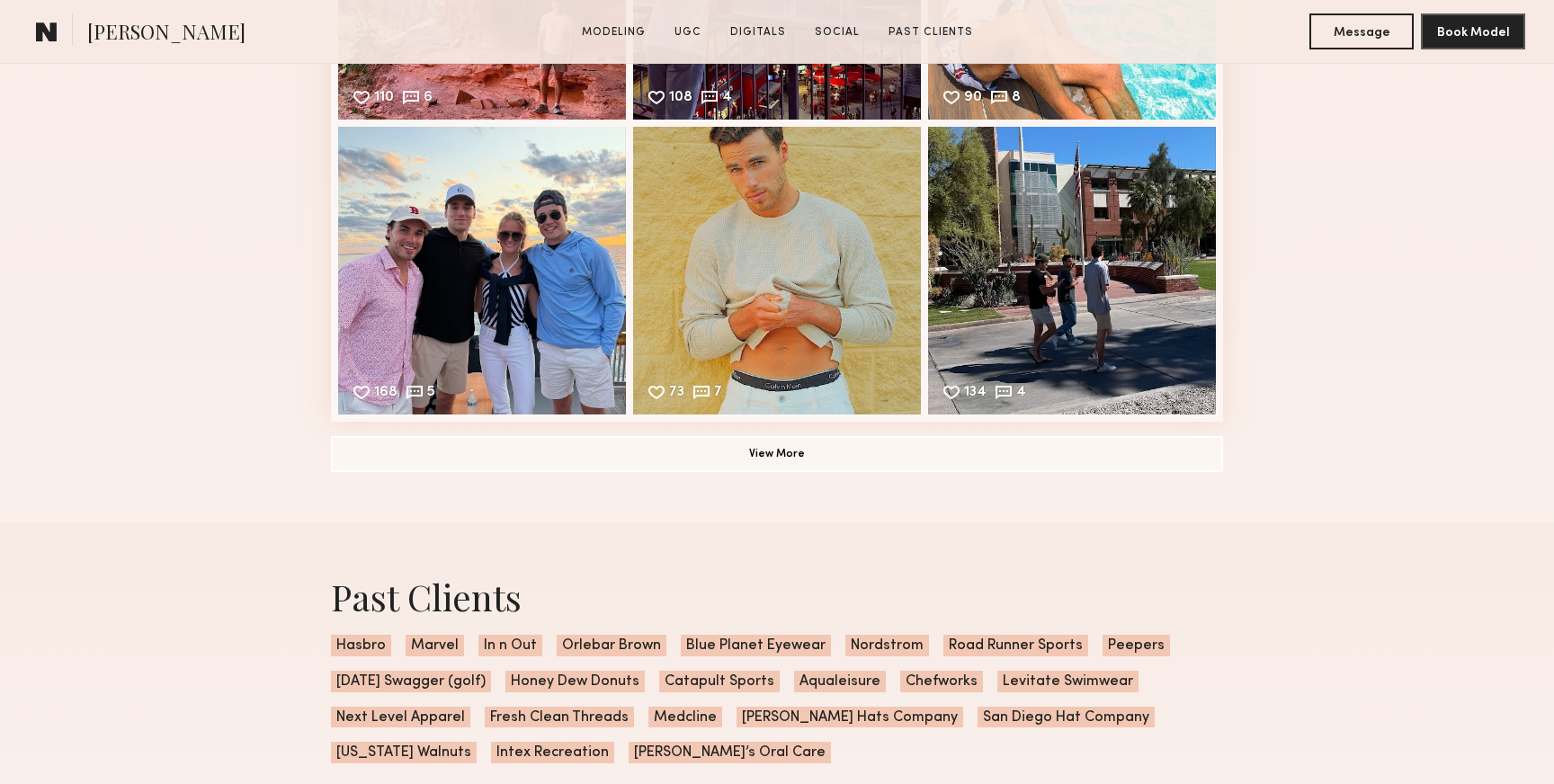
scroll to position [3503, 0]
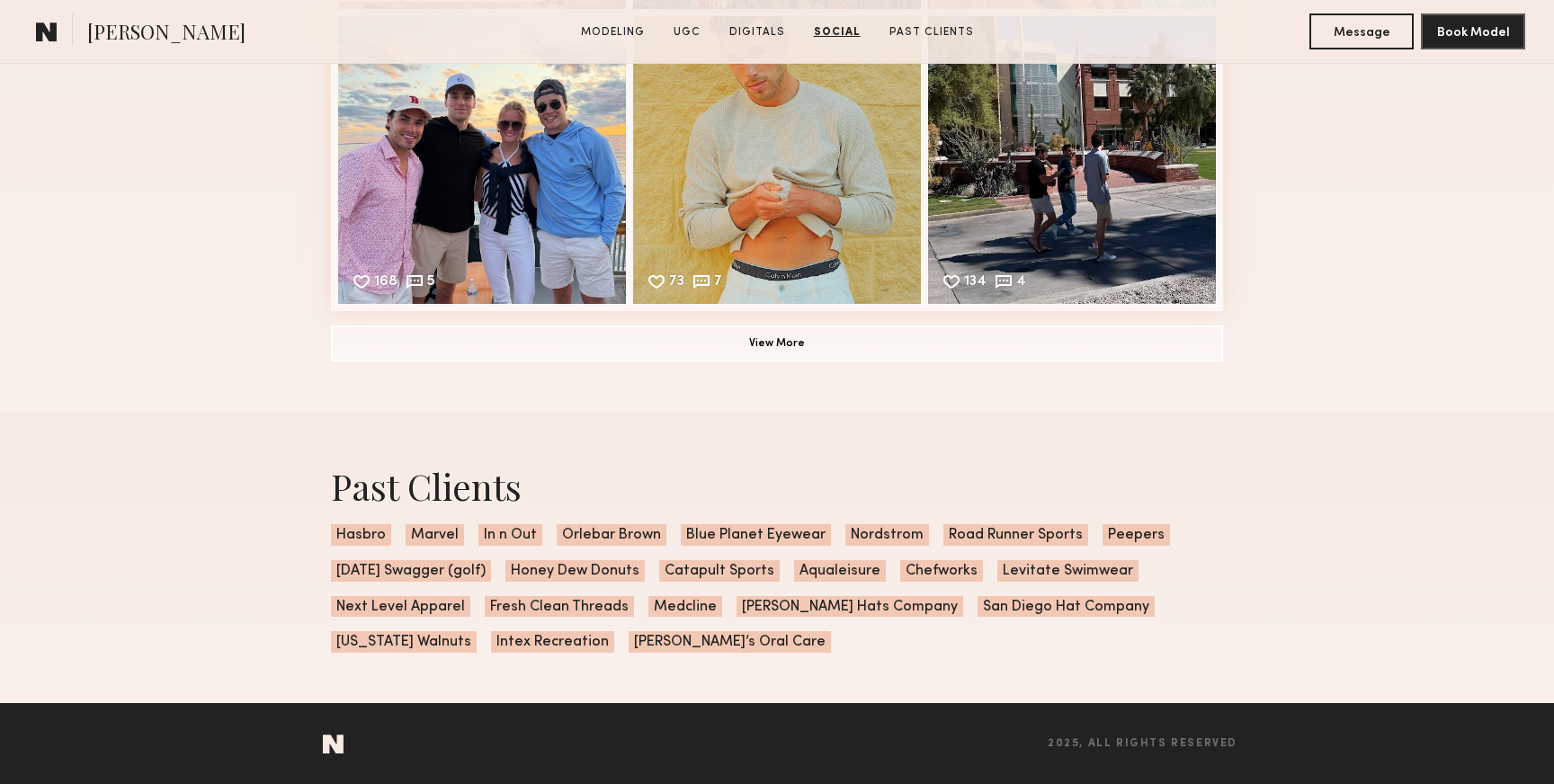
click at [468, 570] on span "Sunday Swagger (golf)" at bounding box center [411, 570] width 160 height 21
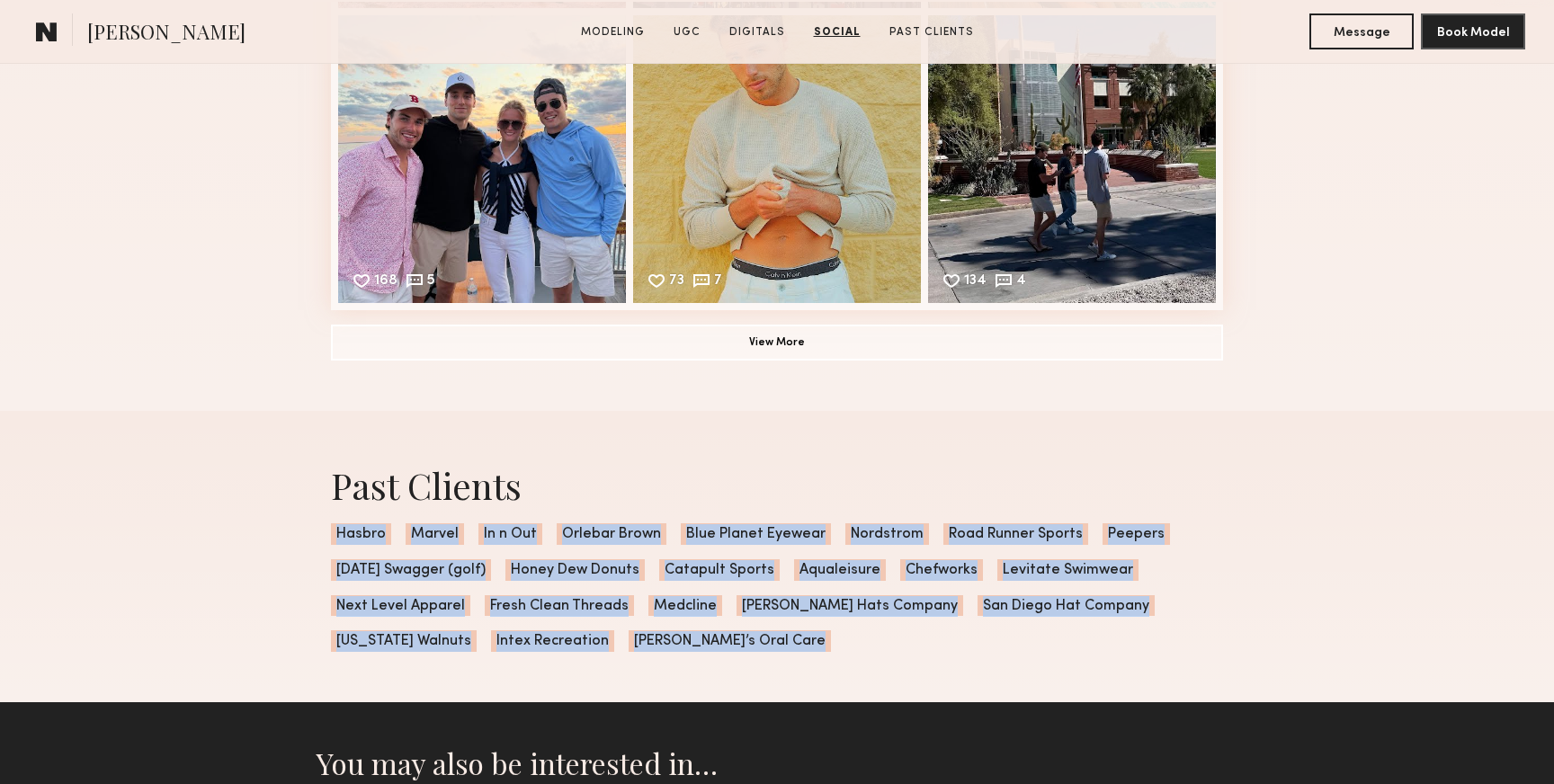
click at [468, 570] on span "[DATE] Swagger (golf)" at bounding box center [411, 569] width 160 height 21
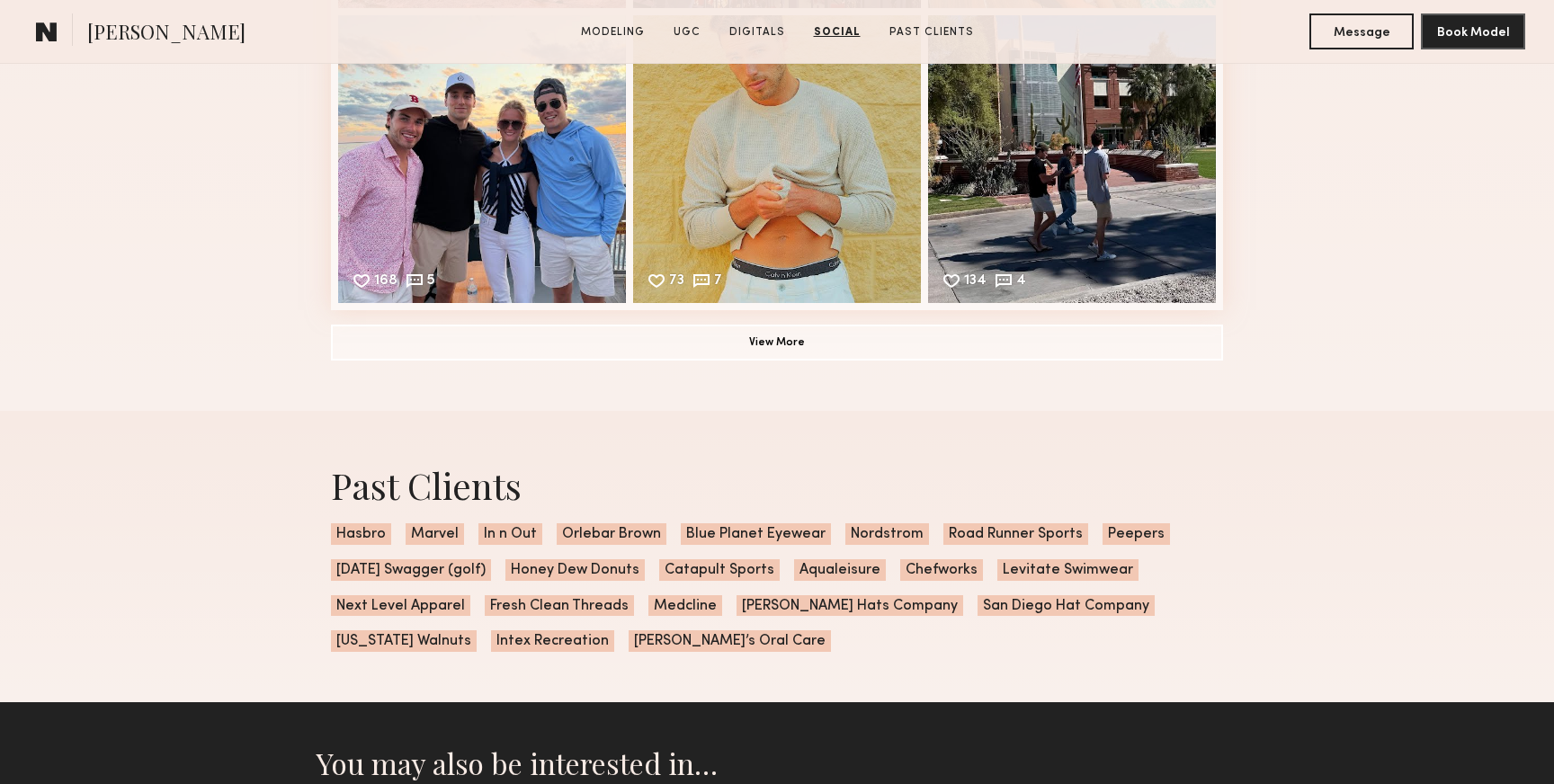
click at [565, 443] on div "Past Clients Hasbro Marvel In n Out Orlebar Brown Blue Planet Eyewear Nordstrom…" at bounding box center [777, 557] width 921 height 292
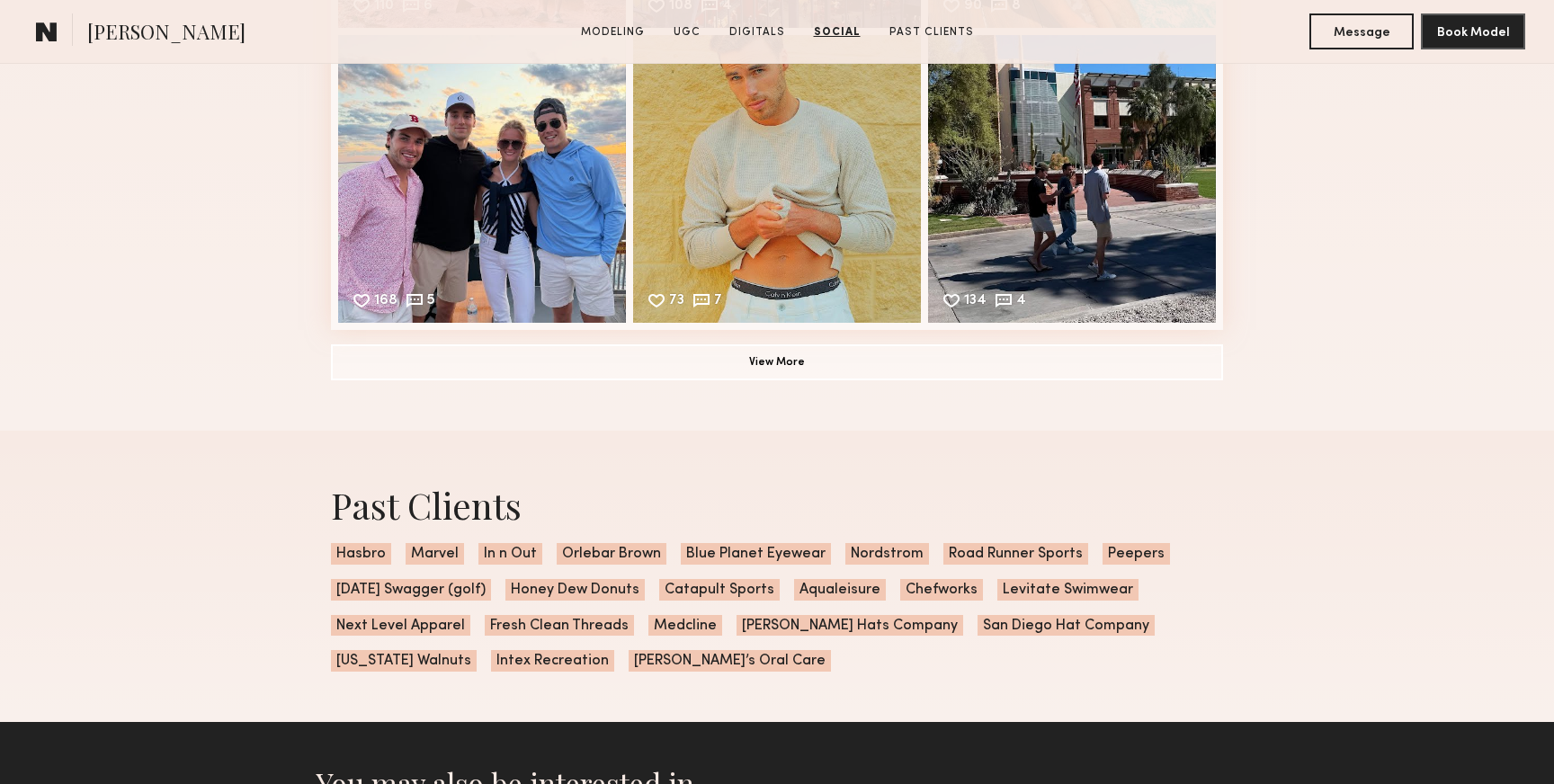
scroll to position [3488, 0]
